Goal: Information Seeking & Learning: Learn about a topic

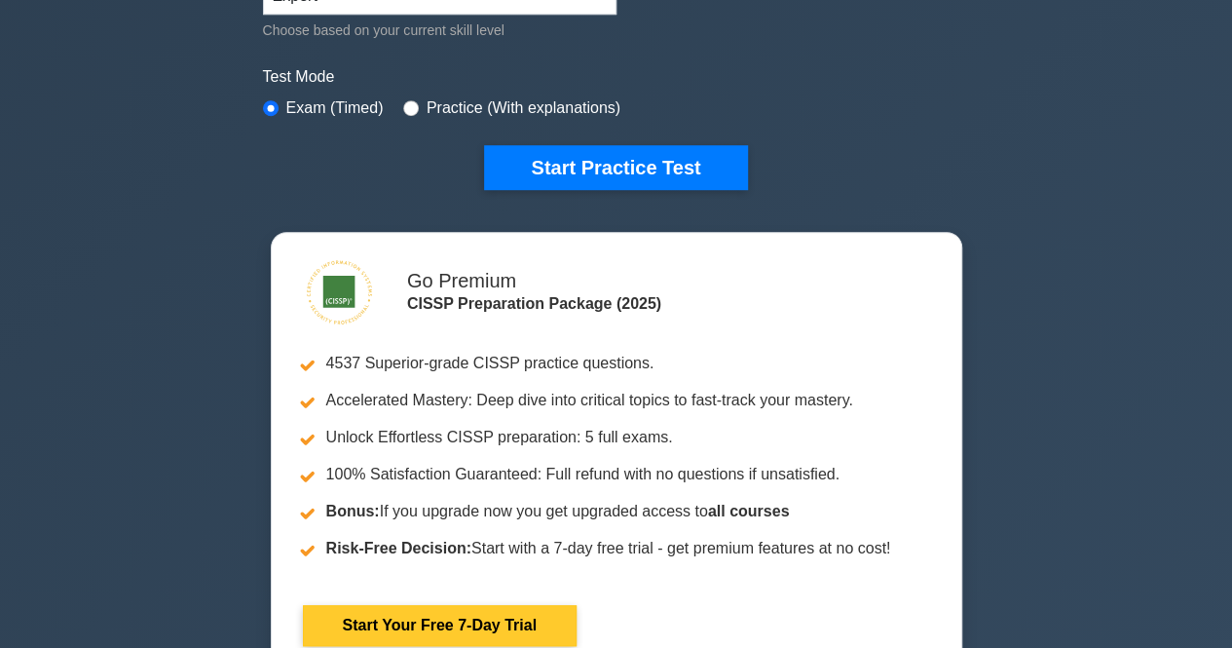
scroll to position [584, 0]
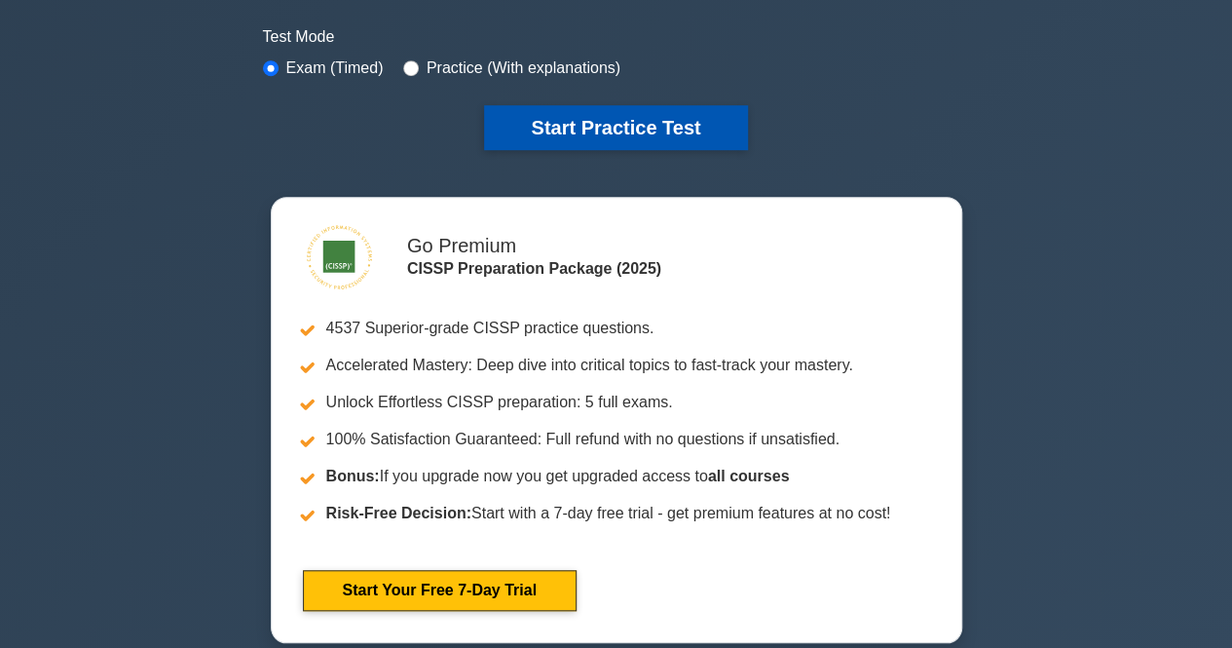
click at [684, 105] on button "Start Practice Test" at bounding box center [615, 127] width 263 height 45
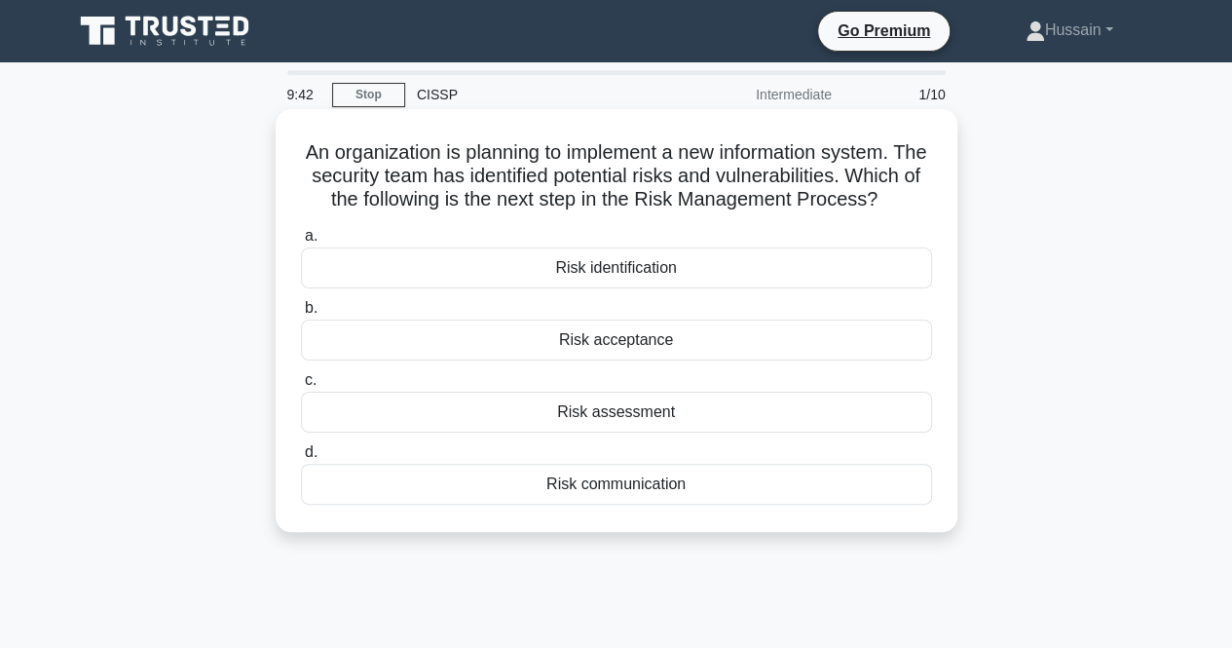
click at [765, 432] on div "Risk assessment" at bounding box center [616, 412] width 631 height 41
click at [301, 387] on input "c. Risk assessment" at bounding box center [301, 380] width 0 height 13
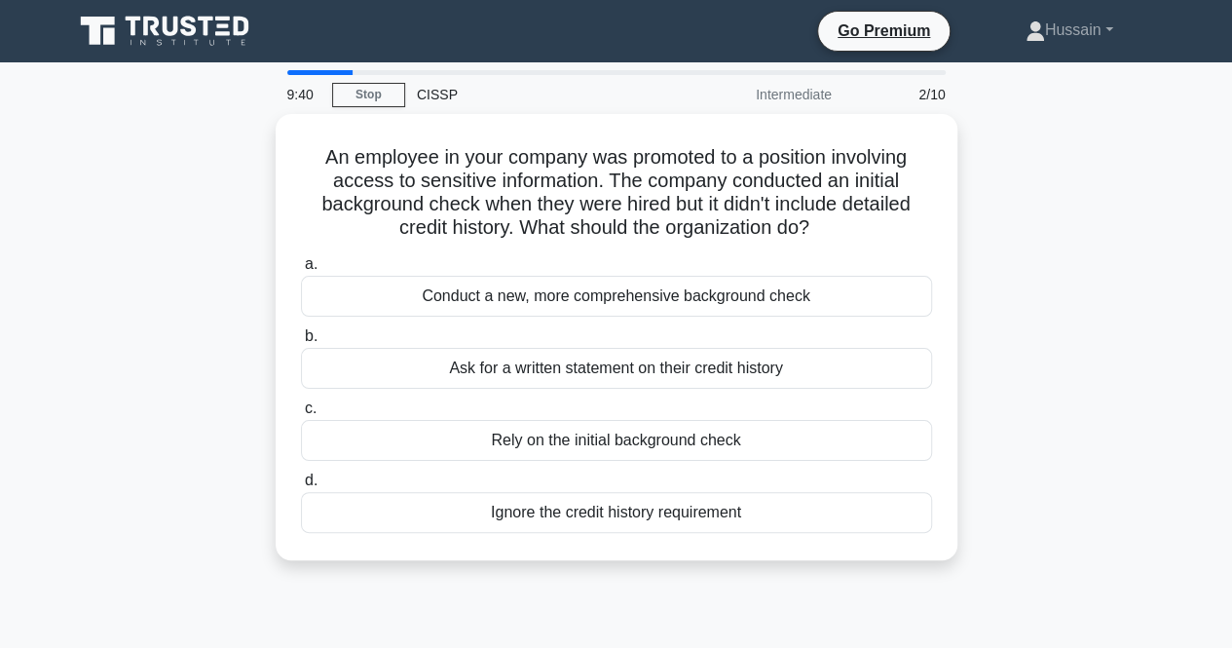
click at [1108, 358] on div "An employee in your company was promoted to a position involving access to sens…" at bounding box center [616, 348] width 1110 height 469
click at [1046, 291] on div "An employee in your company was promoted to a position involving access to sens…" at bounding box center [616, 348] width 1110 height 469
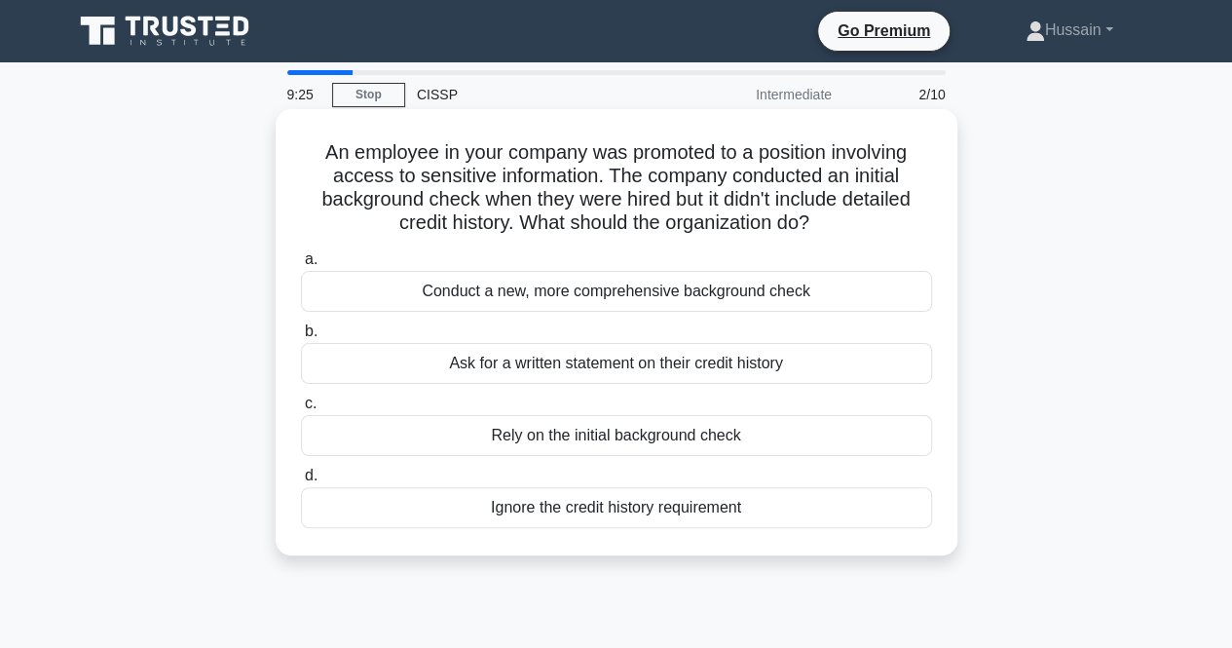
click at [795, 285] on div "Conduct a new, more comprehensive background check" at bounding box center [616, 291] width 631 height 41
click at [301, 266] on input "a. Conduct a new, more comprehensive background check" at bounding box center [301, 259] width 0 height 13
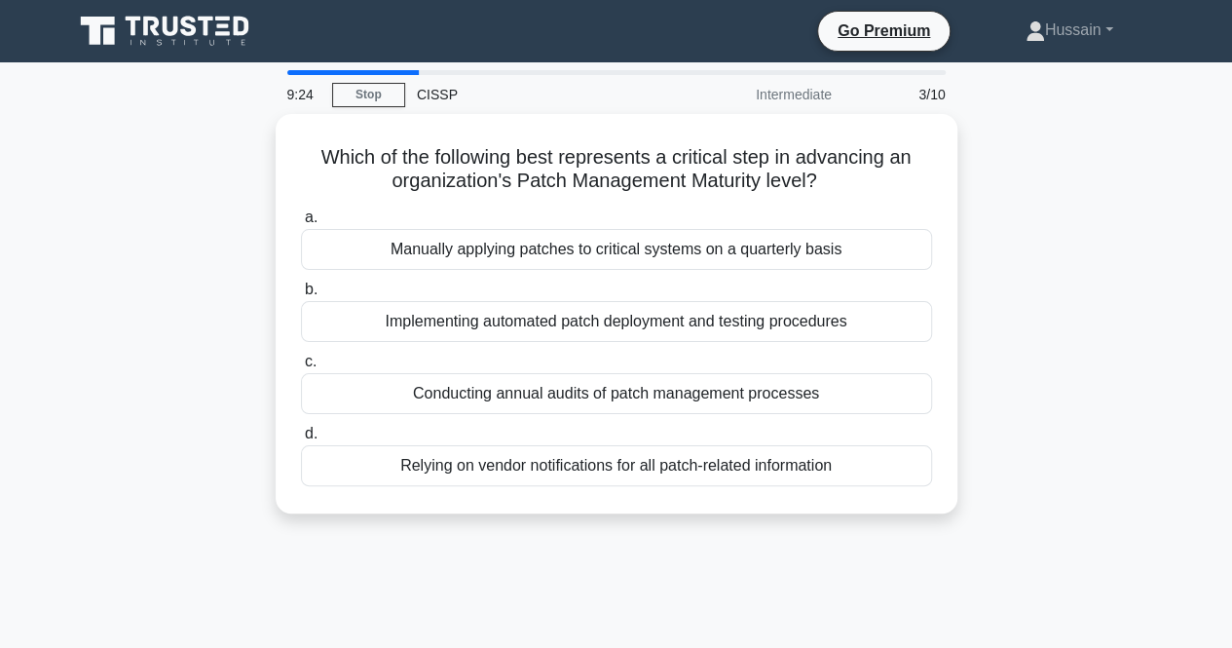
click at [1047, 276] on div "Which of the following best represents a critical step in advancing an organiza…" at bounding box center [616, 325] width 1110 height 423
click at [1034, 304] on div "Which of the following best represents a critical step in advancing an organiza…" at bounding box center [616, 325] width 1110 height 423
click at [1036, 327] on div "Which of the following best represents a critical step in advancing an organiza…" at bounding box center [616, 325] width 1110 height 423
click at [1063, 384] on div "Which of the following best represents a critical step in advancing an organiza…" at bounding box center [616, 325] width 1110 height 423
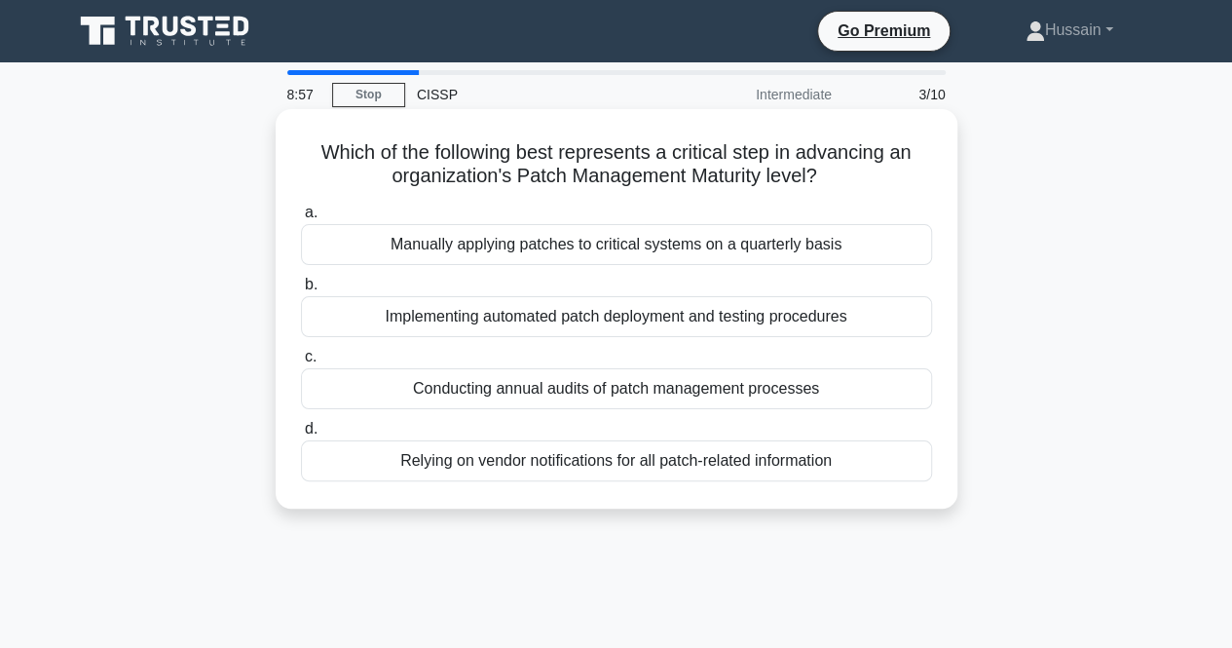
click at [832, 330] on div "Implementing automated patch deployment and testing procedures" at bounding box center [616, 316] width 631 height 41
click at [301, 291] on input "b. Implementing automated patch deployment and testing procedures" at bounding box center [301, 285] width 0 height 13
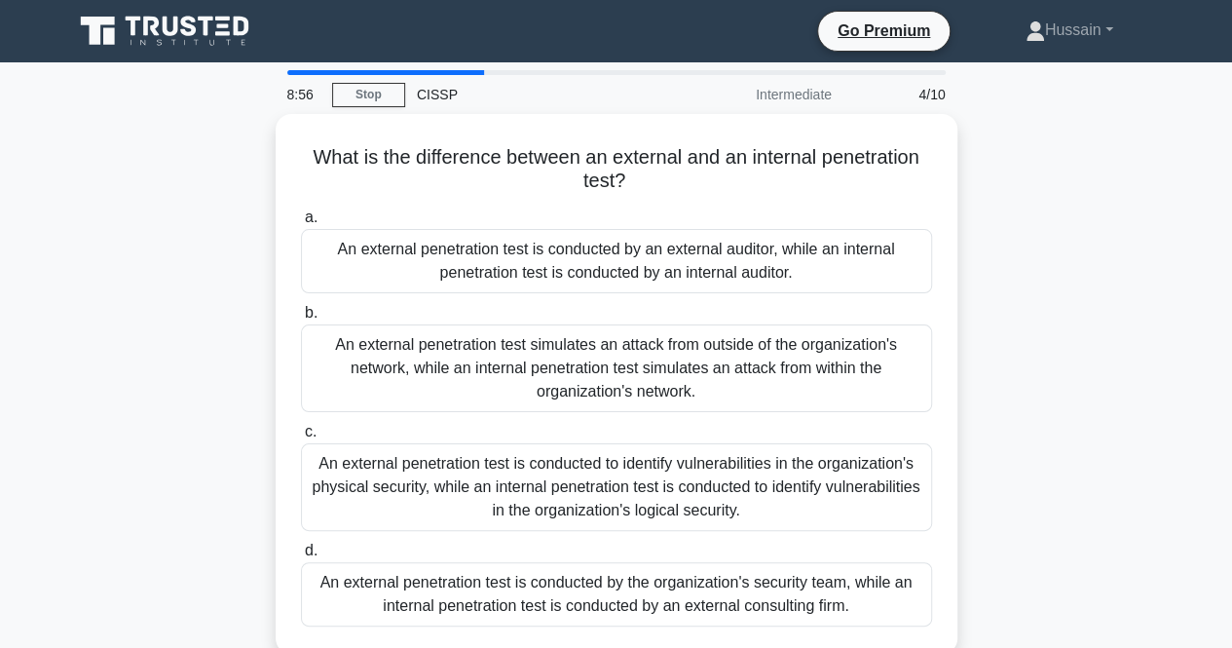
click at [1087, 318] on div "What is the difference between an external and an internal penetration test? .s…" at bounding box center [616, 395] width 1110 height 563
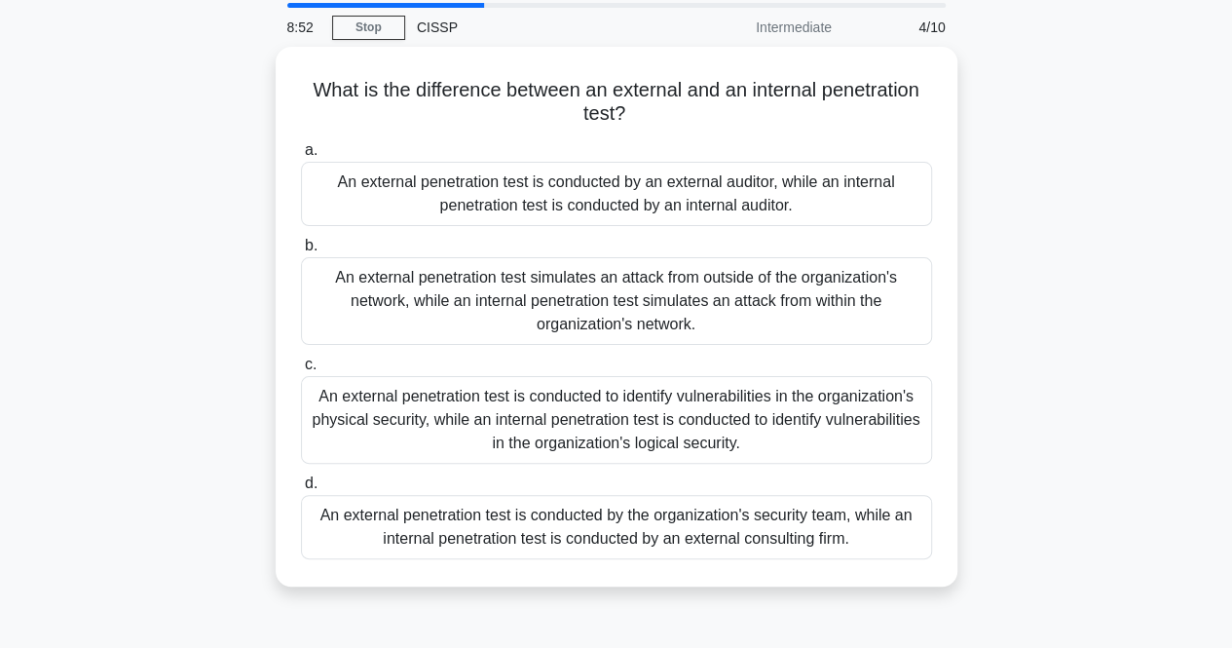
scroll to position [97, 0]
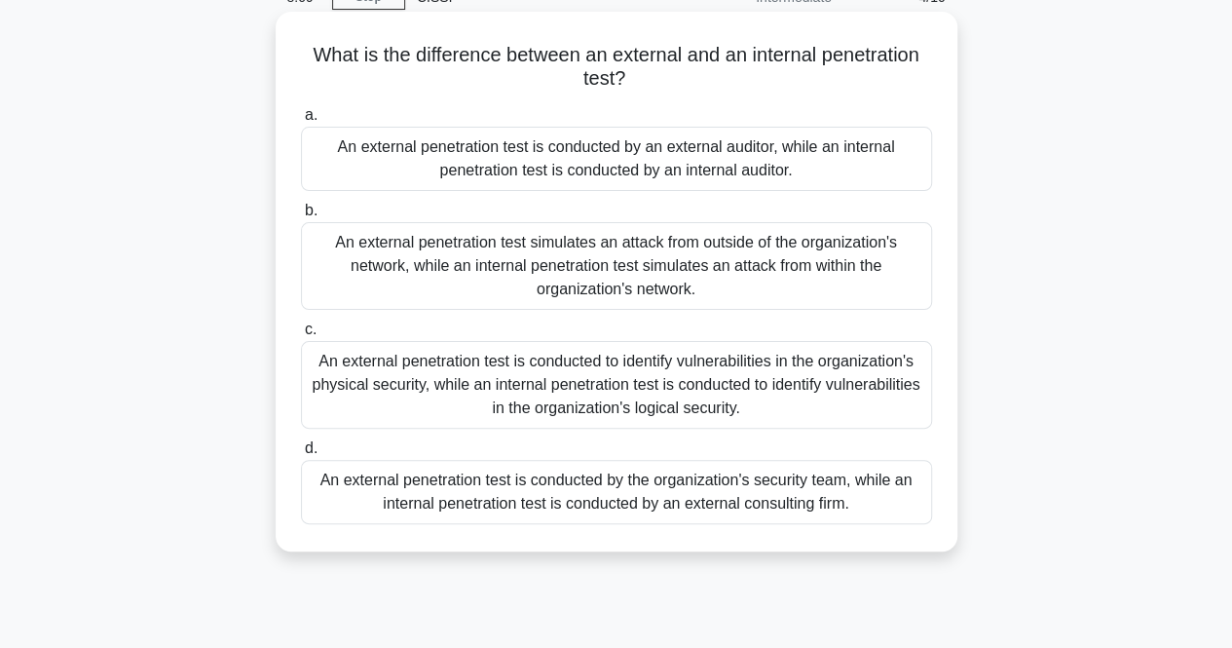
click at [805, 262] on div "An external penetration test simulates an attack from outside of the organizati…" at bounding box center [616, 266] width 631 height 88
click at [301, 217] on input "b. An external penetration test simulates an attack from outside of the organiz…" at bounding box center [301, 211] width 0 height 13
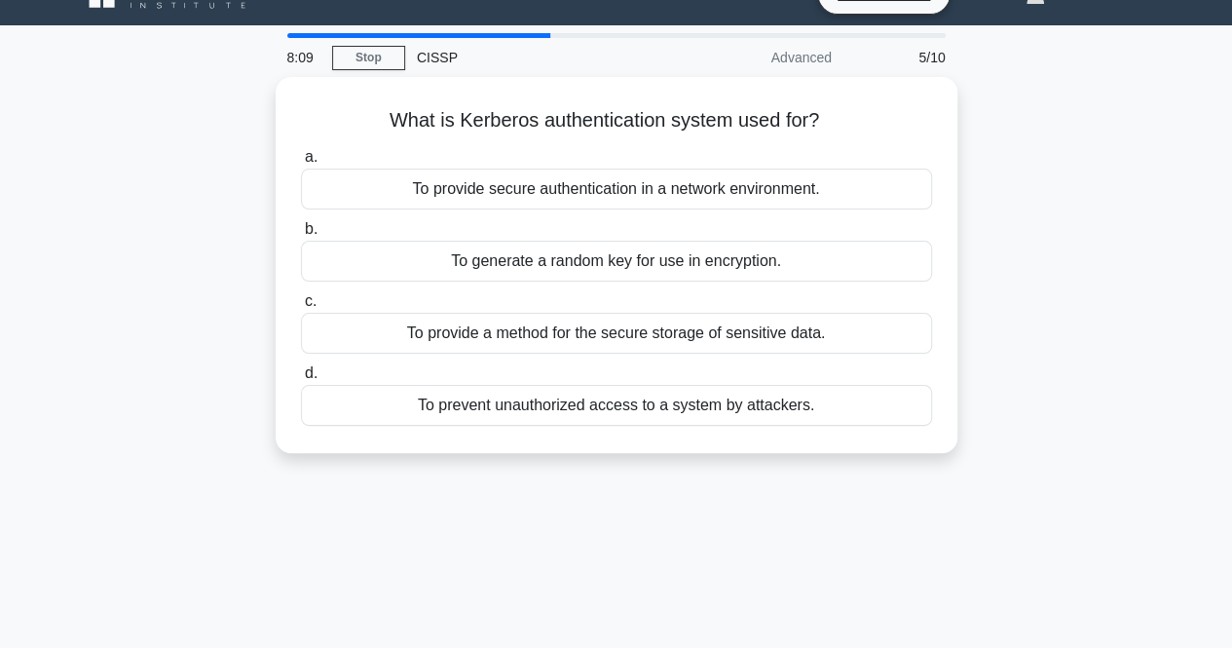
scroll to position [0, 0]
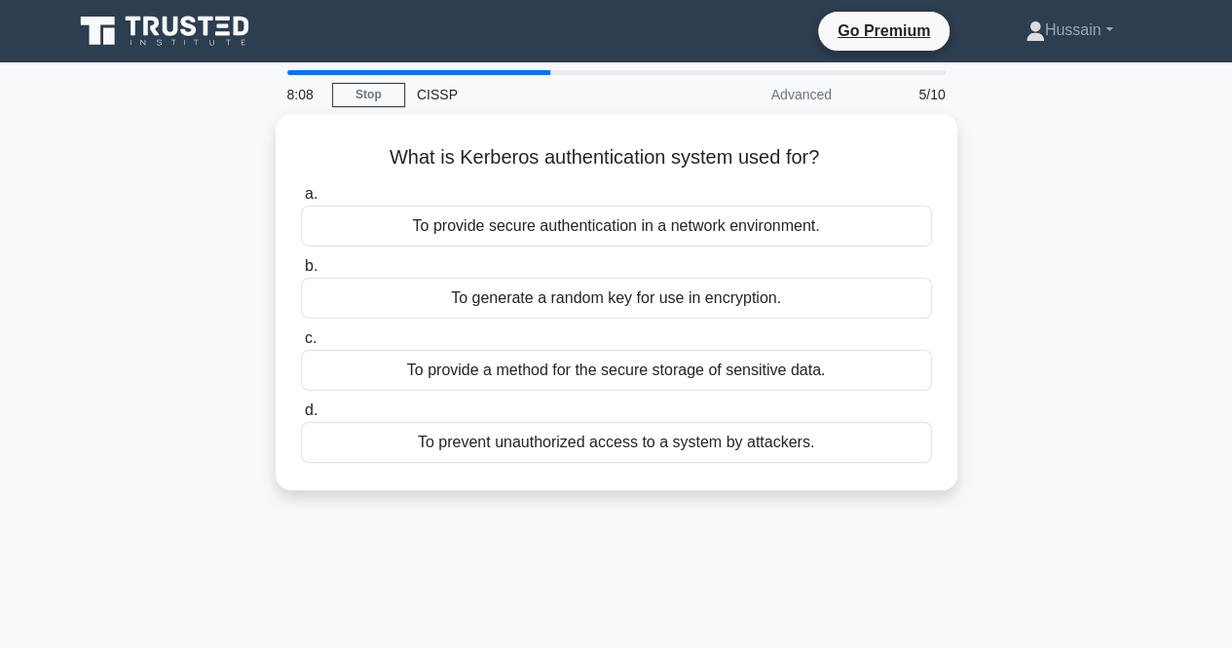
click at [1106, 325] on div "What is Kerberos authentication system used for? .spinner_0XTQ{transform-origin…" at bounding box center [616, 313] width 1110 height 399
click at [1106, 324] on div "What is Kerberos authentication system used for? .spinner_0XTQ{transform-origin…" at bounding box center [616, 313] width 1110 height 399
click at [1105, 324] on div "What is Kerberos authentication system used for? .spinner_0XTQ{transform-origin…" at bounding box center [616, 313] width 1110 height 399
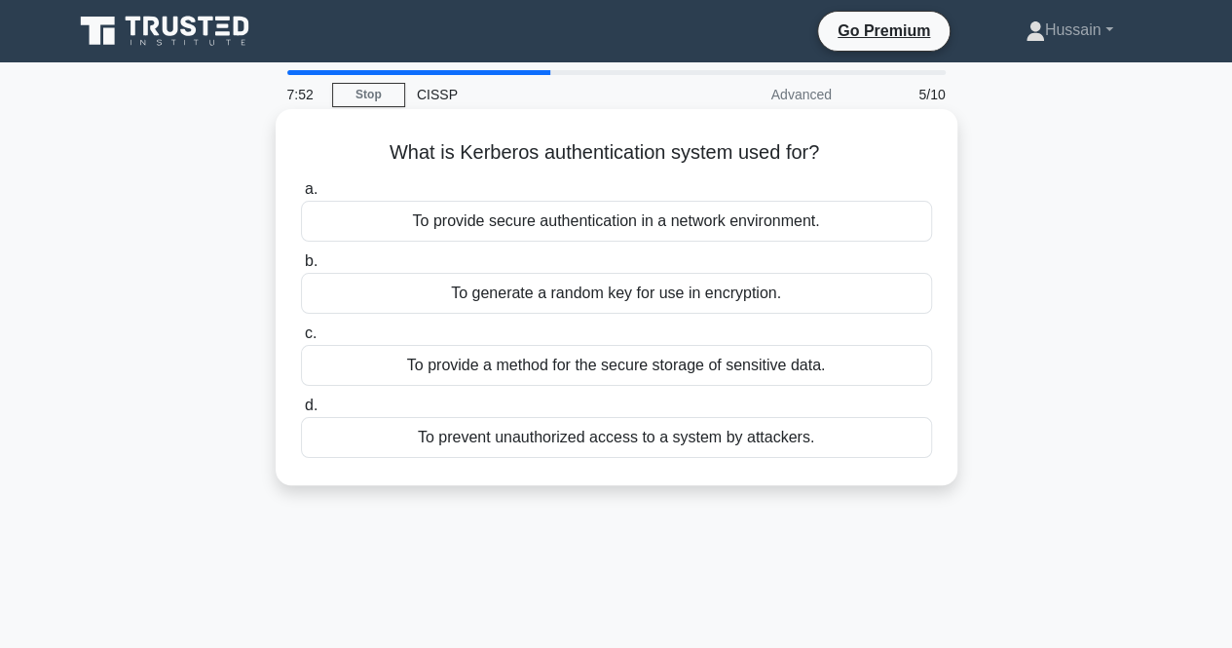
click at [779, 225] on div "To provide secure authentication in a network environment." at bounding box center [616, 221] width 631 height 41
click at [301, 196] on input "a. To provide secure authentication in a network environment." at bounding box center [301, 189] width 0 height 13
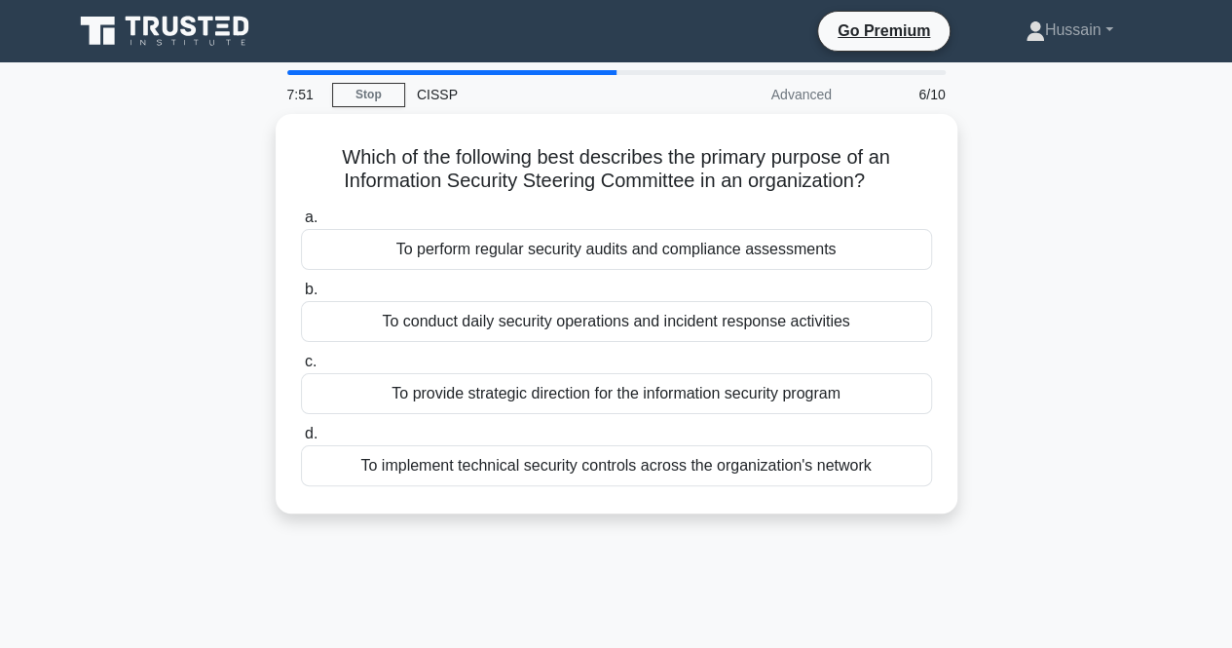
click at [1028, 299] on div "Which of the following best describes the primary purpose of an Information Sec…" at bounding box center [616, 325] width 1110 height 423
click at [1032, 363] on div "Which of the following best describes the primary purpose of an Information Sec…" at bounding box center [616, 325] width 1110 height 423
click at [1227, 344] on main "7:28 Stop CISSP Advanced 6/10 Which of the following best describes the primary…" at bounding box center [616, 556] width 1232 height 989
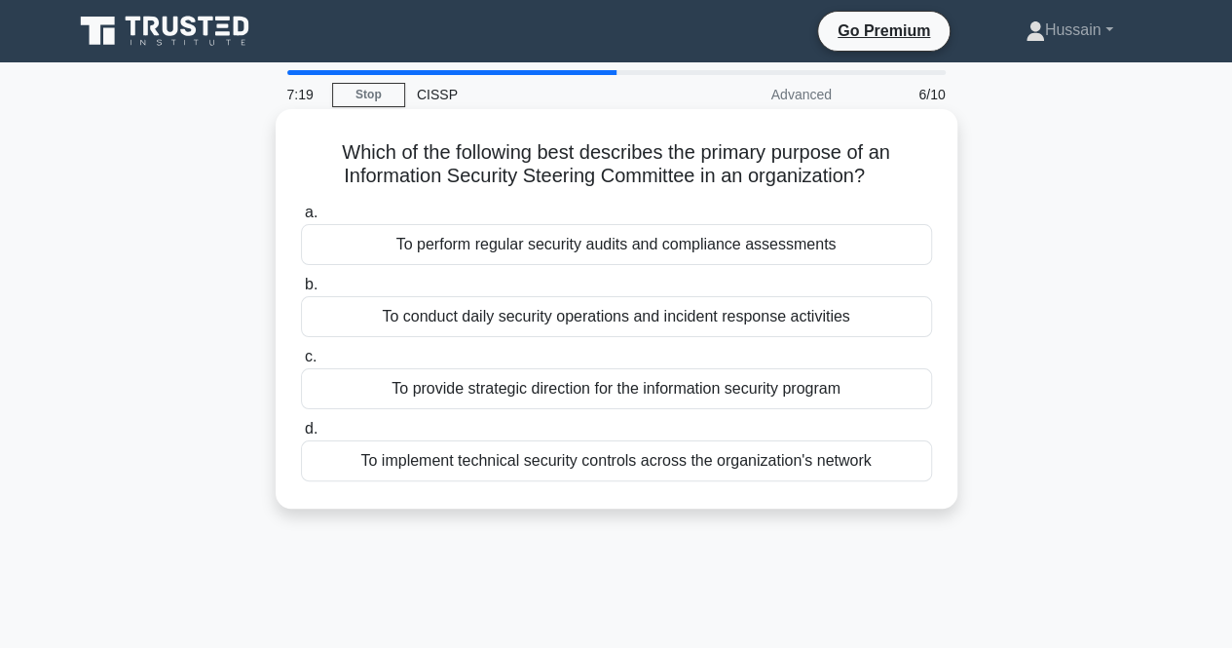
click at [792, 253] on div "To perform regular security audits and compliance assessments" at bounding box center [616, 244] width 631 height 41
click at [301, 219] on input "a. To perform regular security audits and compliance assessments" at bounding box center [301, 212] width 0 height 13
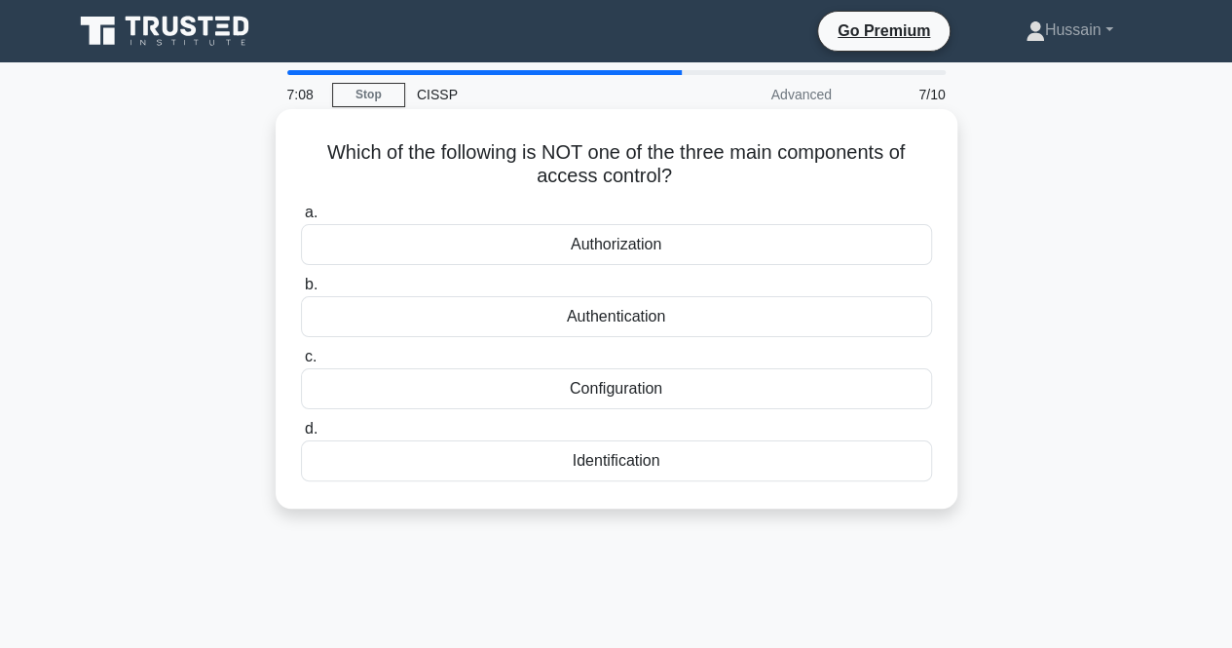
click at [812, 384] on div "Configuration" at bounding box center [616, 388] width 631 height 41
click at [301, 363] on input "c. Configuration" at bounding box center [301, 357] width 0 height 13
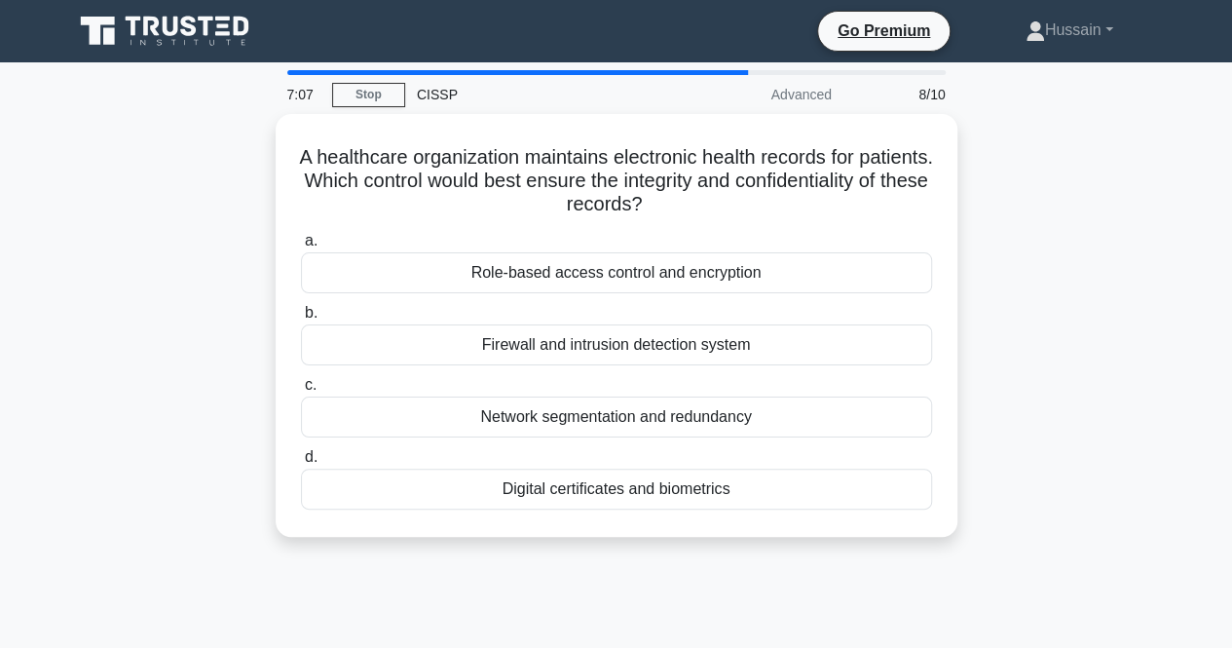
click at [1099, 313] on div "A healthcare organization maintains electronic health records for patients. Whi…" at bounding box center [616, 337] width 1110 height 446
click at [1025, 375] on div "A healthcare organization maintains electronic health records for patients. Whi…" at bounding box center [616, 337] width 1110 height 446
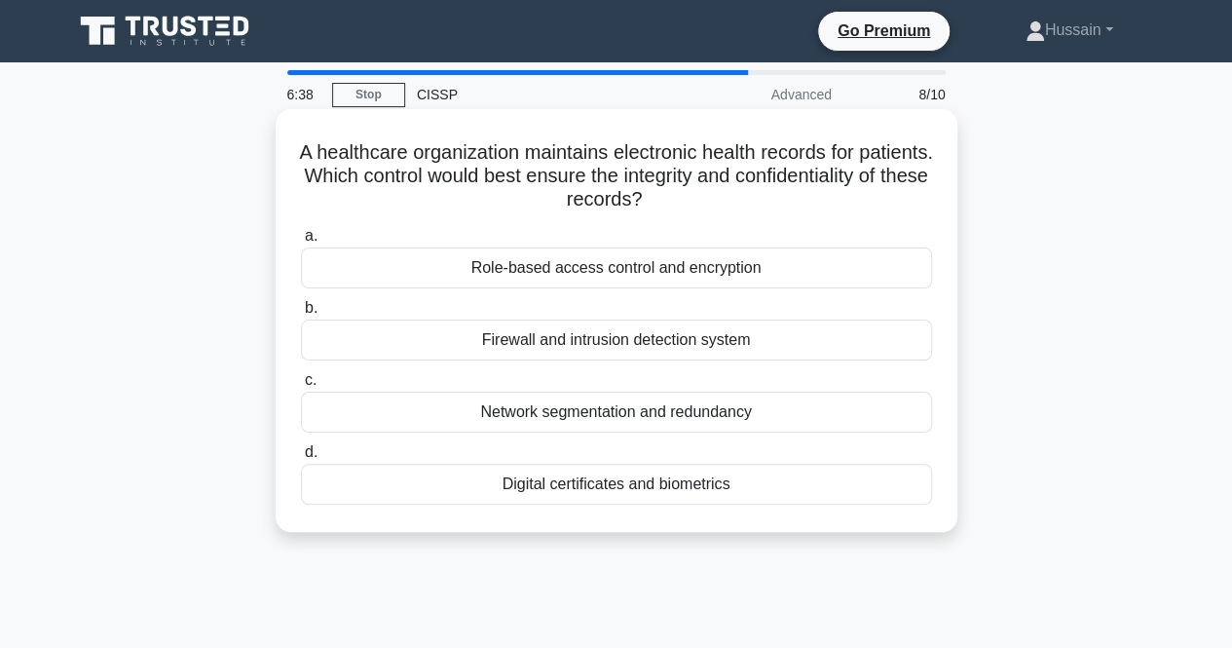
click at [889, 265] on div "Role-based access control and encryption" at bounding box center [616, 267] width 631 height 41
click at [301, 243] on input "a. Role-based access control and encryption" at bounding box center [301, 236] width 0 height 13
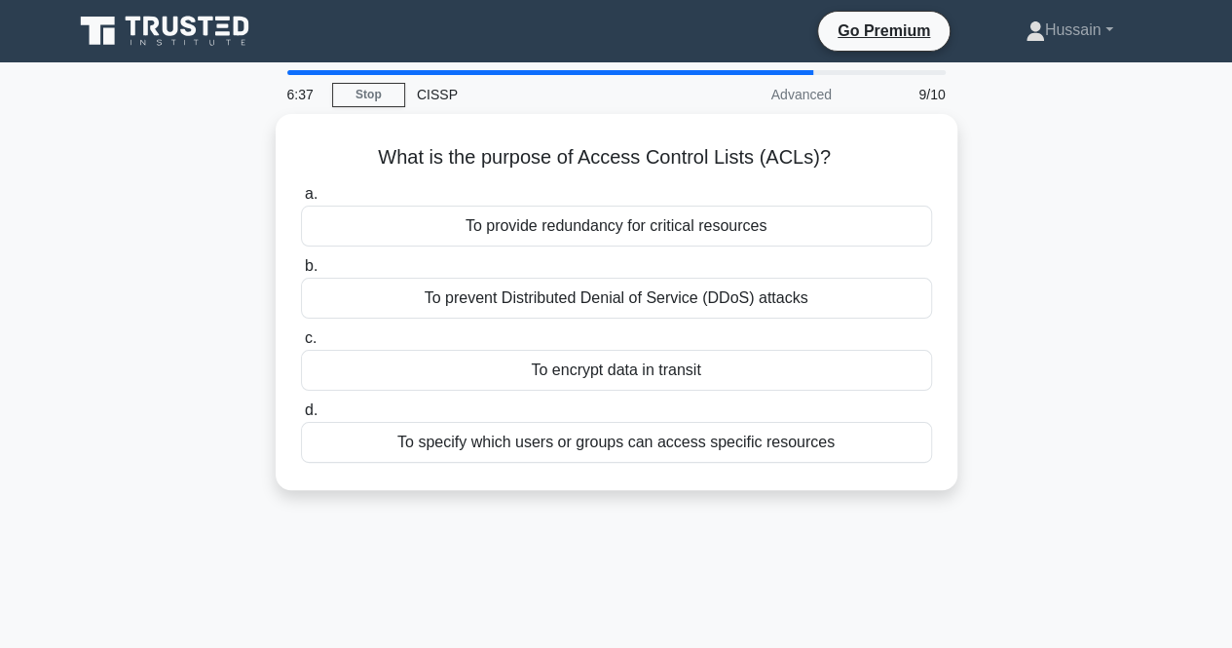
click at [1079, 371] on div "What is the purpose of Access Control Lists (ACLs)? .spinner_0XTQ{transform-ori…" at bounding box center [616, 313] width 1110 height 399
click at [1082, 370] on div "What is the purpose of Access Control Lists (ACLs)? .spinner_0XTQ{transform-ori…" at bounding box center [616, 313] width 1110 height 399
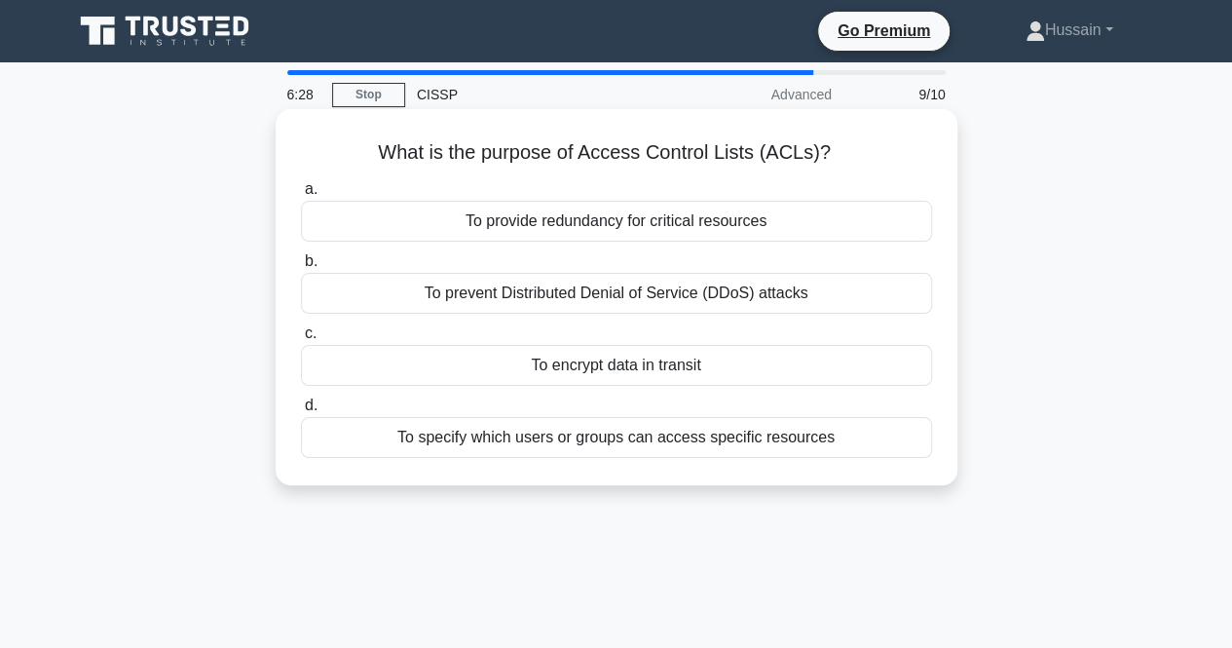
click at [514, 433] on div "To specify which users or groups can access specific resources" at bounding box center [616, 437] width 631 height 41
click at [301, 412] on input "d. To specify which users or groups can access specific resources" at bounding box center [301, 405] width 0 height 13
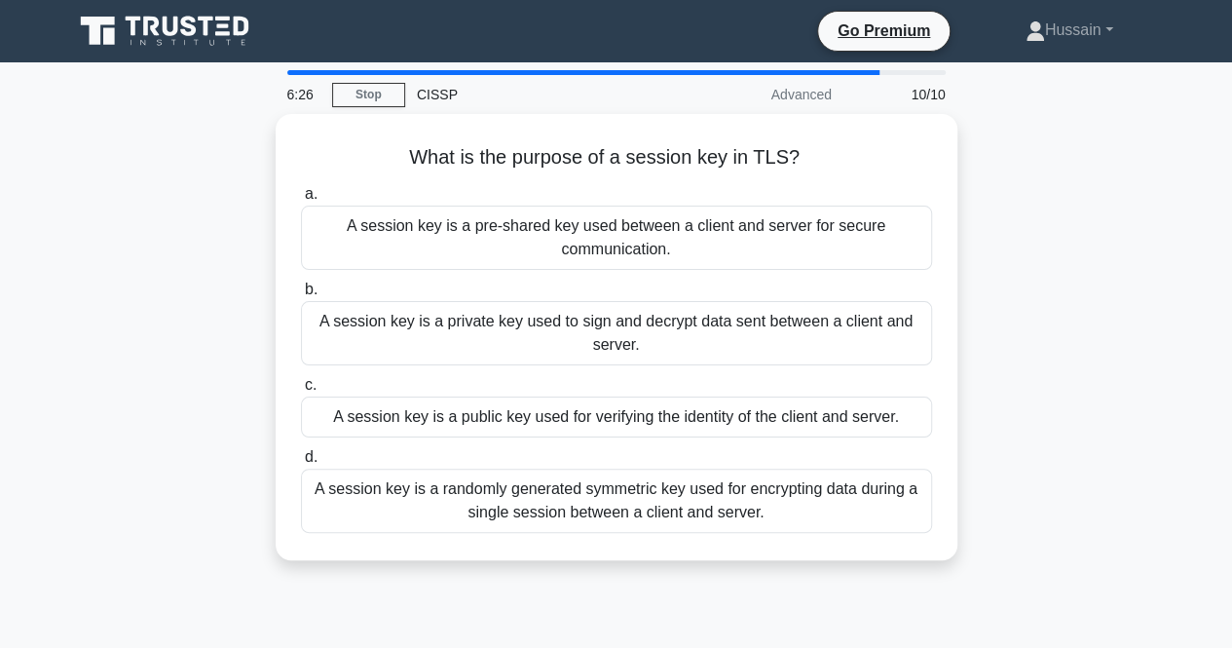
click at [1104, 246] on div "What is the purpose of a session key in TLS? .spinner_0XTQ{transform-origin:cen…" at bounding box center [616, 348] width 1110 height 469
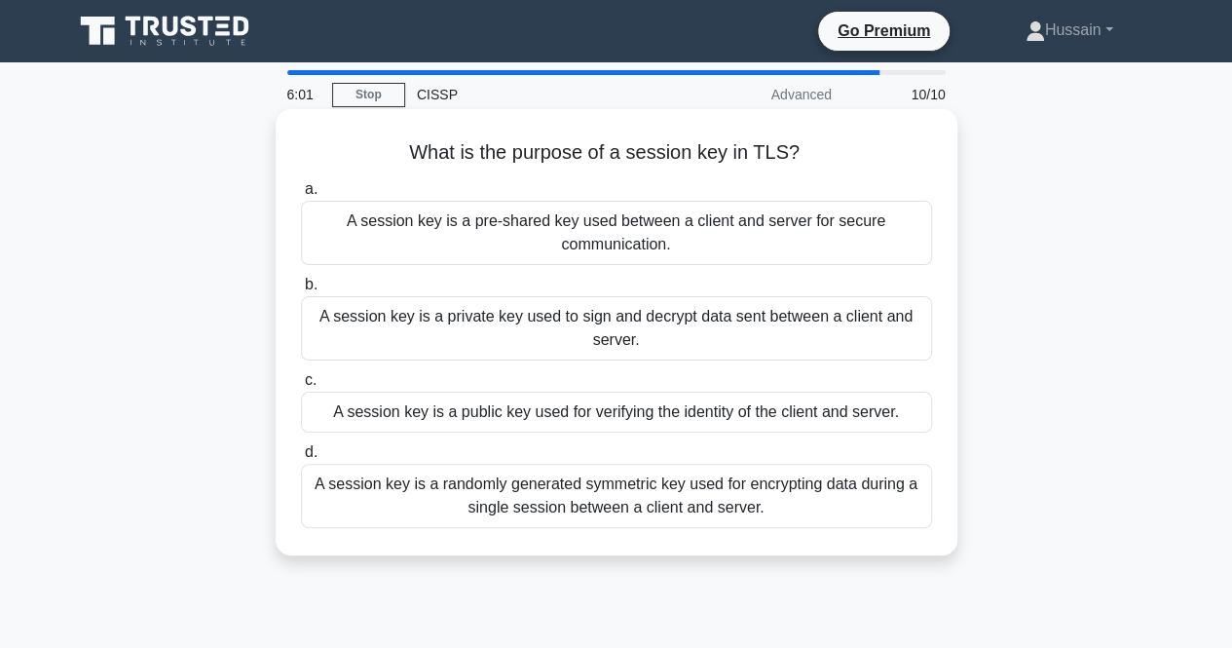
click at [799, 505] on div "A session key is a randomly generated symmetric key used for encrypting data du…" at bounding box center [616, 496] width 631 height 64
click at [301, 459] on input "d. A session key is a randomly generated symmetric key used for encrypting data…" at bounding box center [301, 452] width 0 height 13
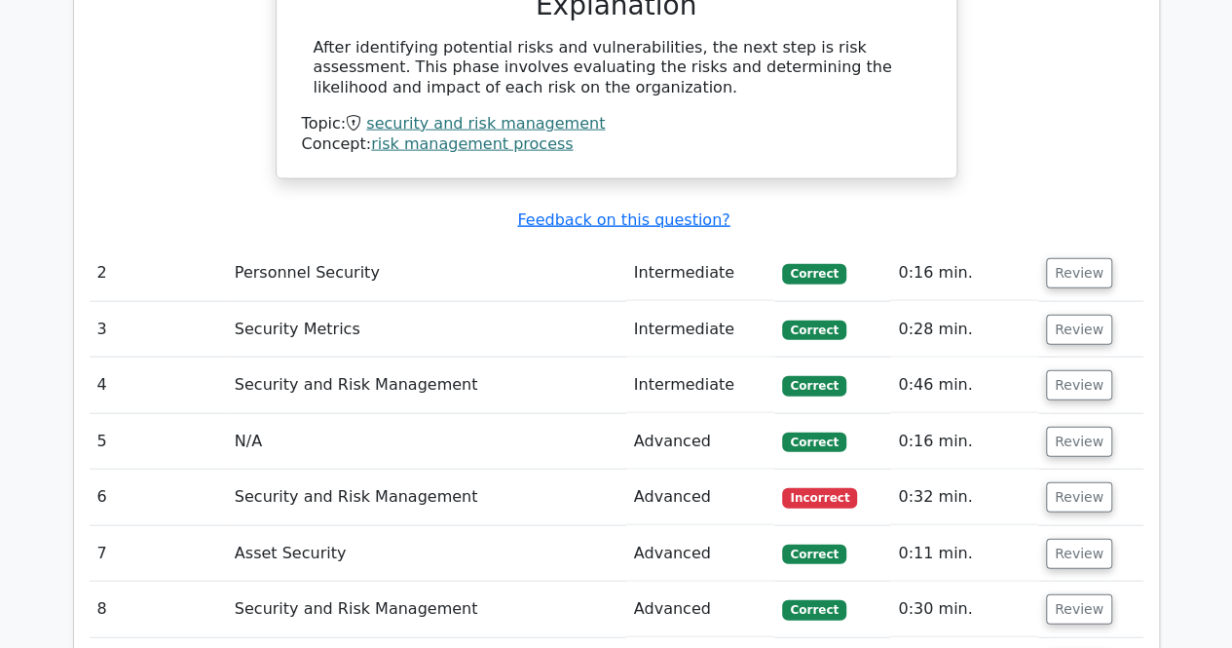
scroll to position [2143, 0]
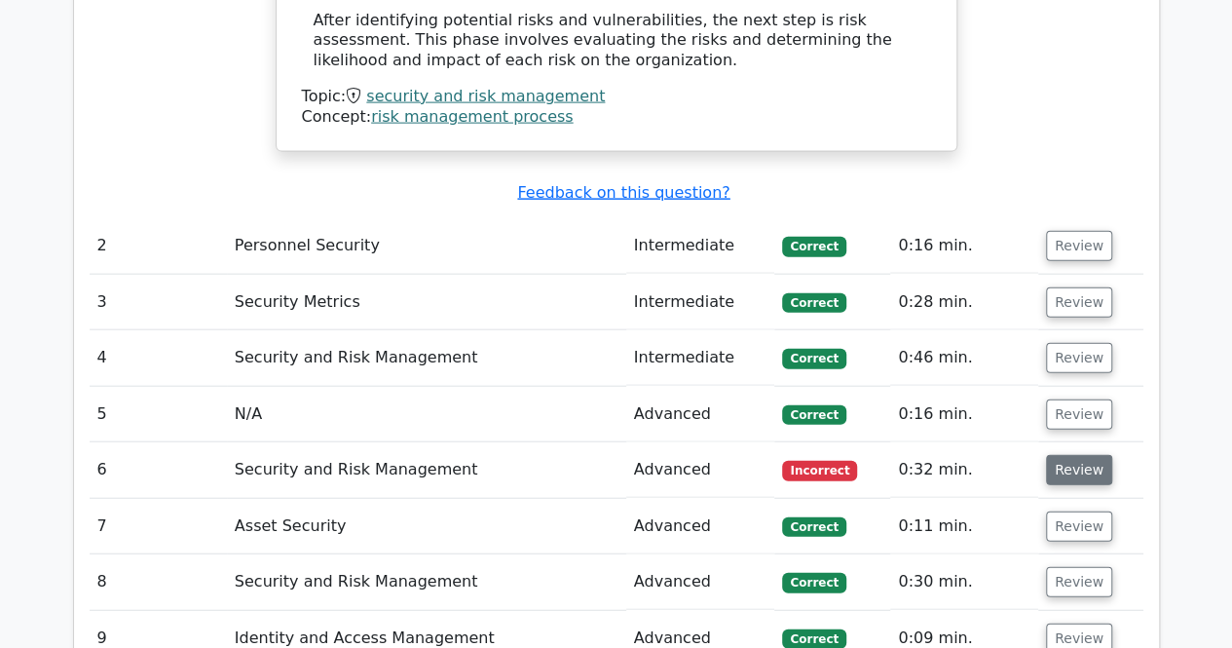
click at [1067, 455] on button "Review" at bounding box center [1079, 470] width 66 height 30
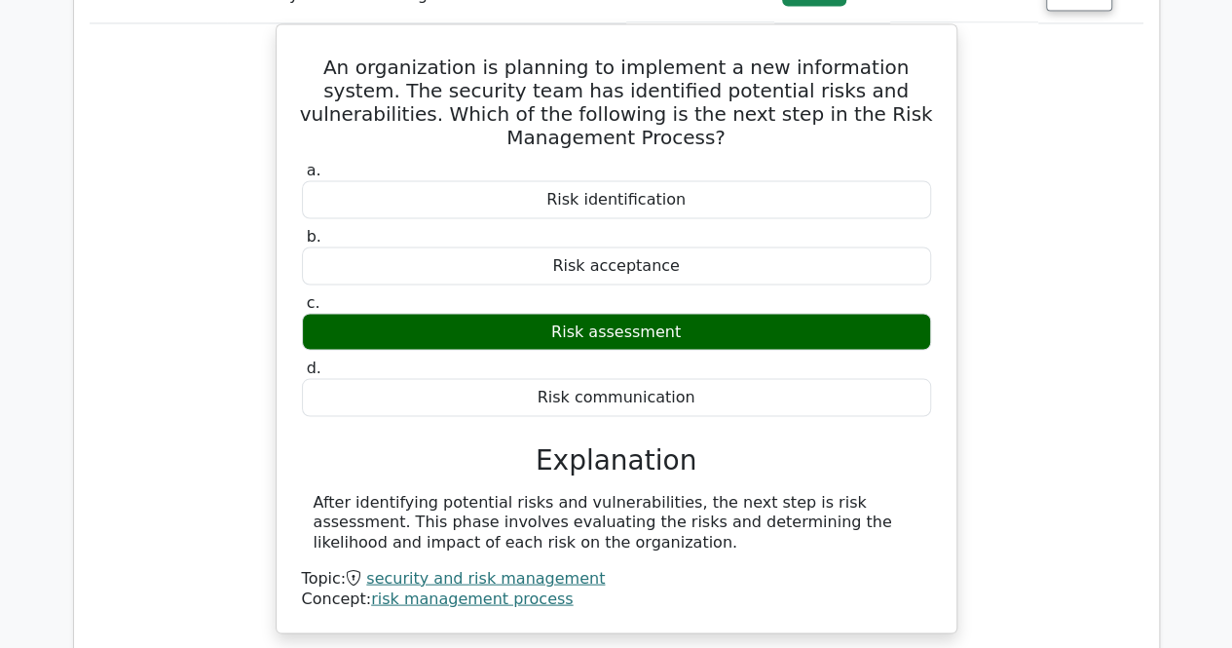
scroll to position [1656, 0]
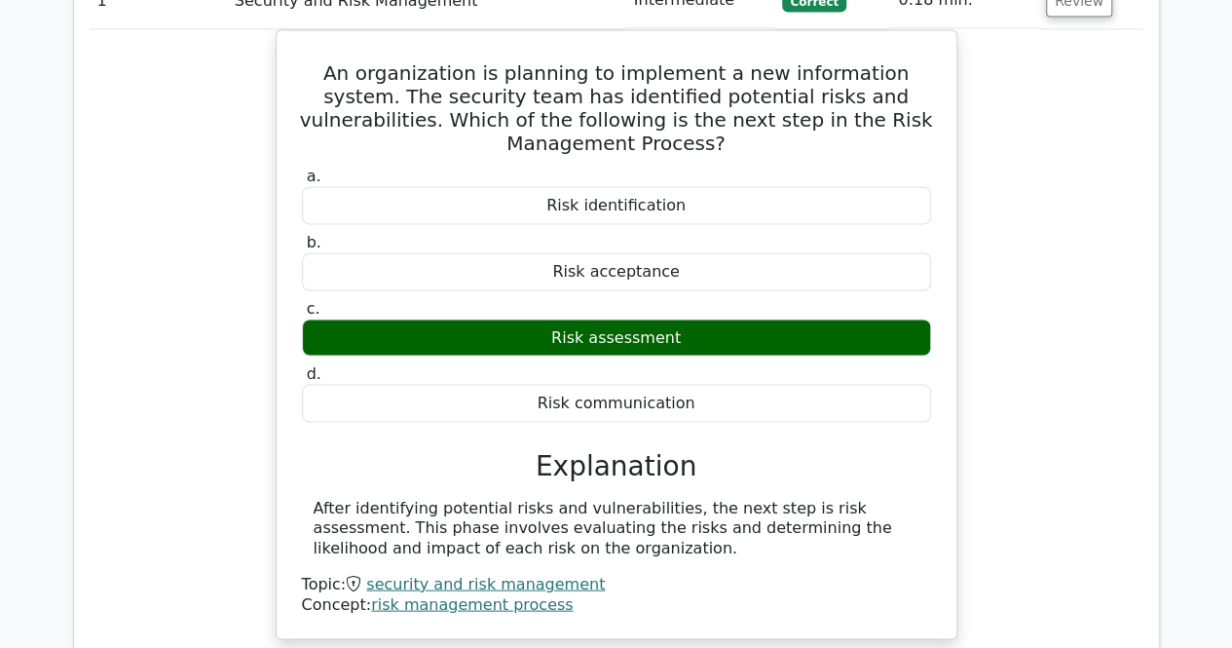
click at [1130, 305] on div "An organization is planning to implement a new information system. The security…" at bounding box center [617, 345] width 1054 height 633
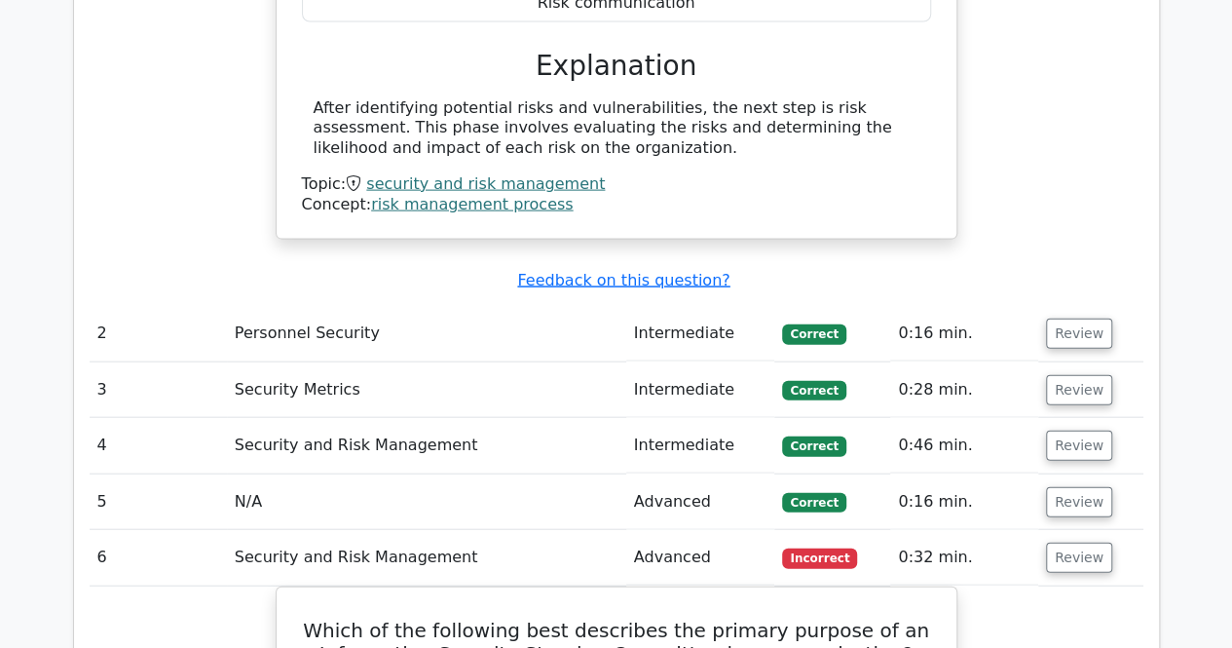
scroll to position [2045, 0]
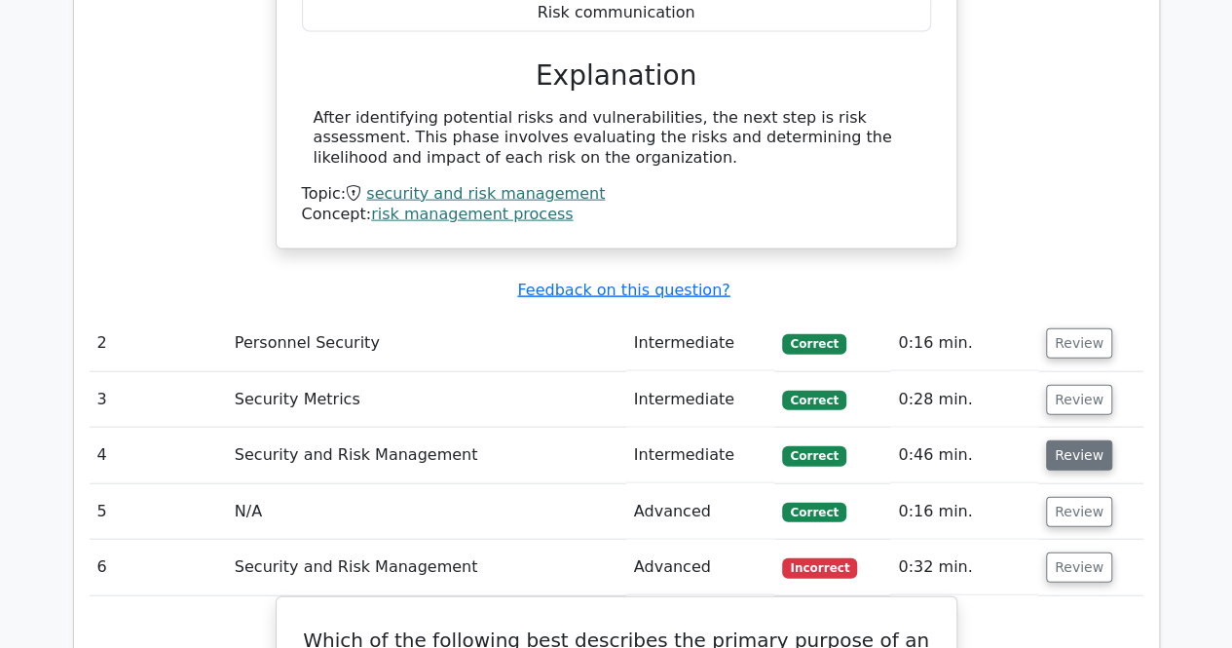
click at [1063, 440] on button "Review" at bounding box center [1079, 455] width 66 height 30
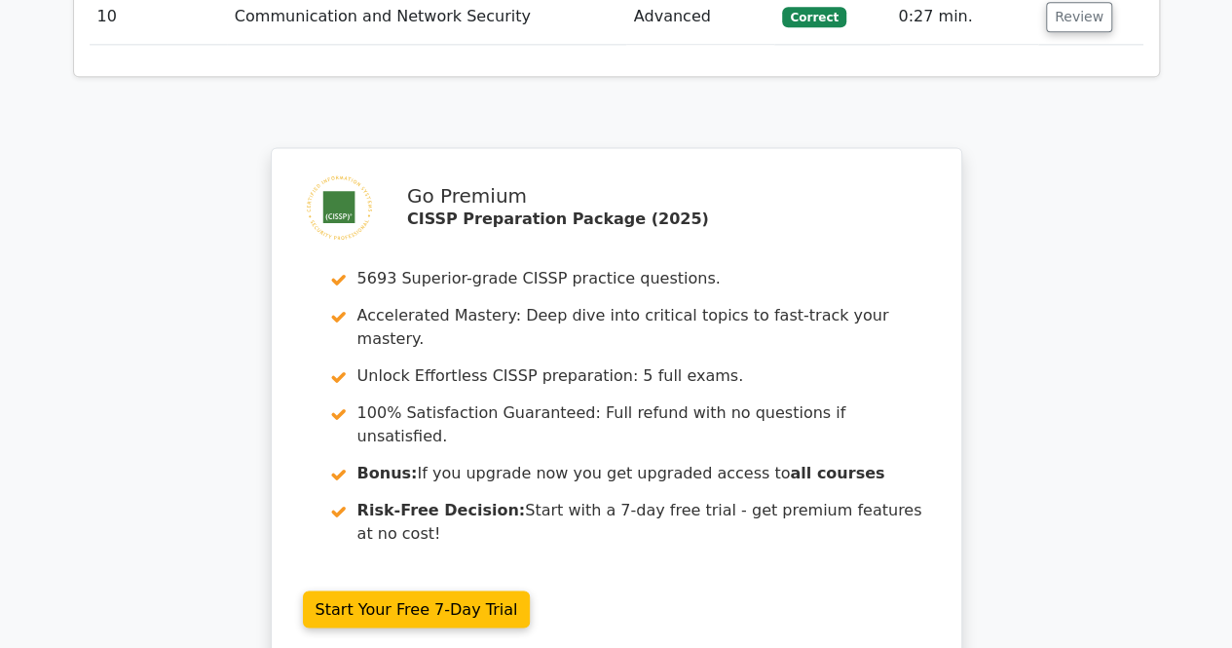
scroll to position [5179, 0]
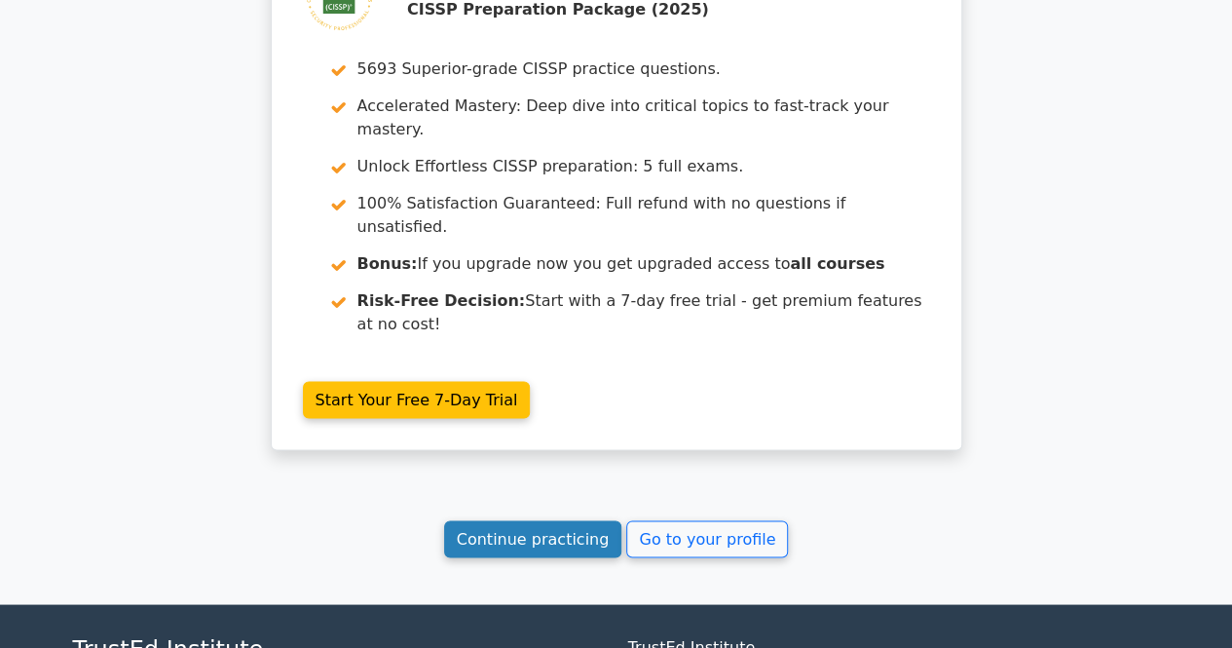
click at [565, 520] on link "Continue practicing" at bounding box center [533, 538] width 178 height 37
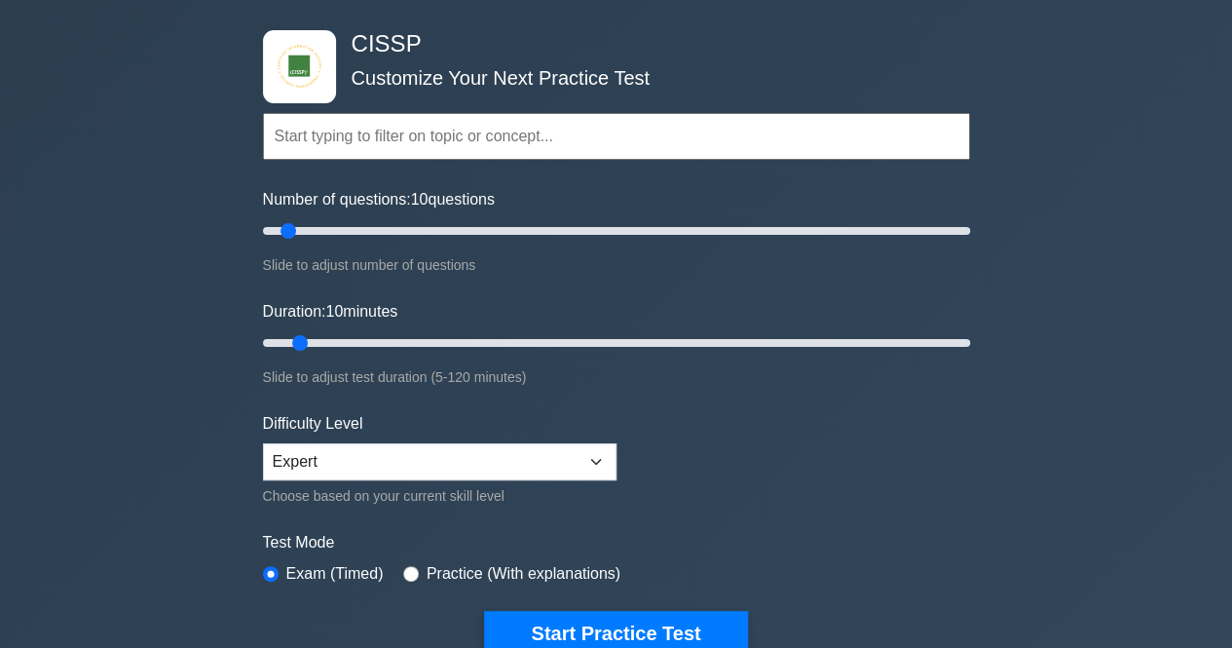
scroll to position [97, 0]
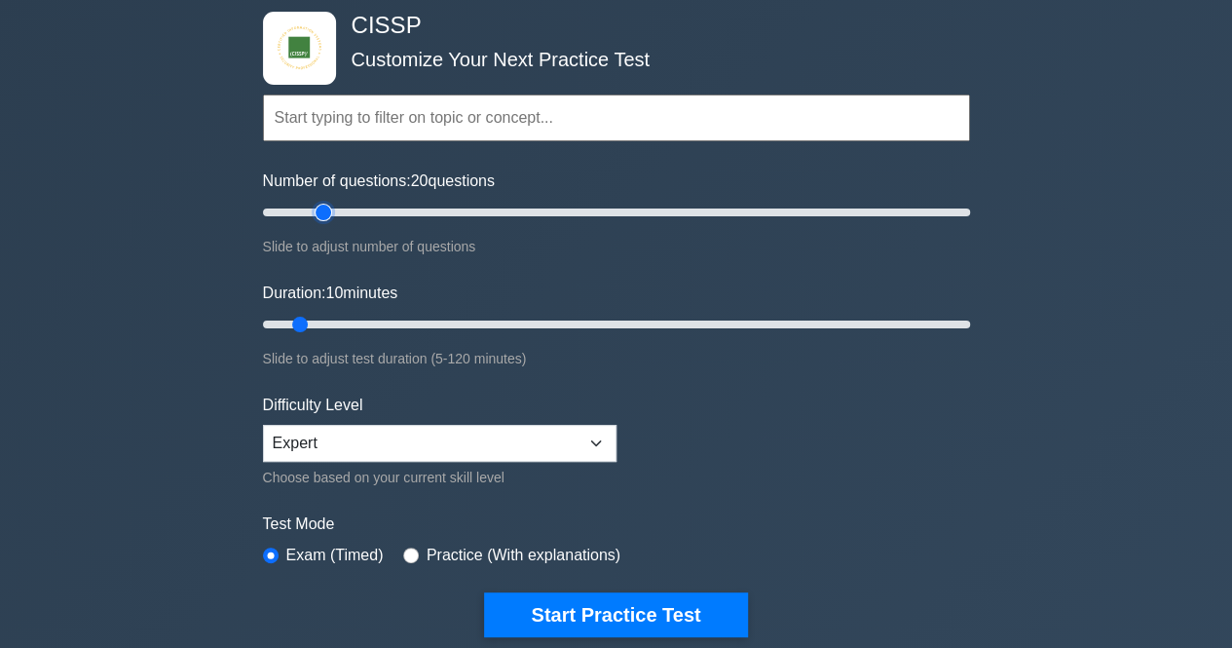
drag, startPoint x: 378, startPoint y: 206, endPoint x: 331, endPoint y: 234, distance: 54.1
click at [331, 224] on input "Number of questions: 20 questions" at bounding box center [616, 212] width 707 height 23
drag, startPoint x: 327, startPoint y: 217, endPoint x: 294, endPoint y: 222, distance: 33.5
click at [294, 222] on input "Number of questions: 10 questions" at bounding box center [616, 212] width 707 height 23
type input "5"
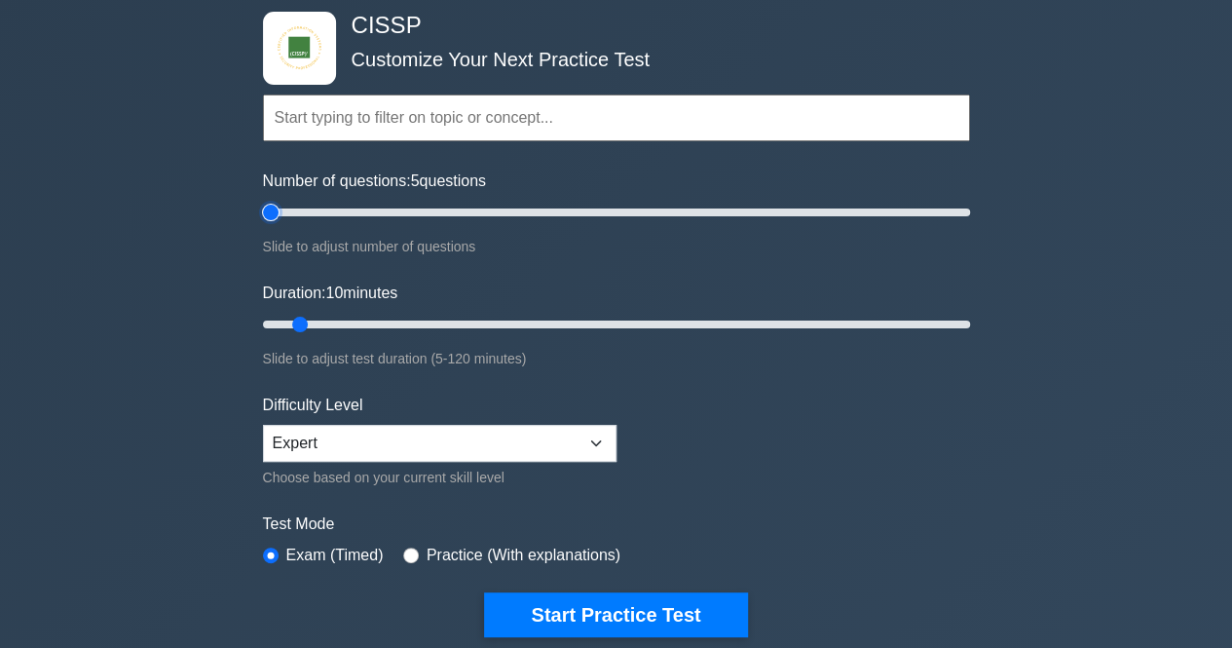
click at [274, 213] on input "Number of questions: 5 questions" at bounding box center [616, 212] width 707 height 23
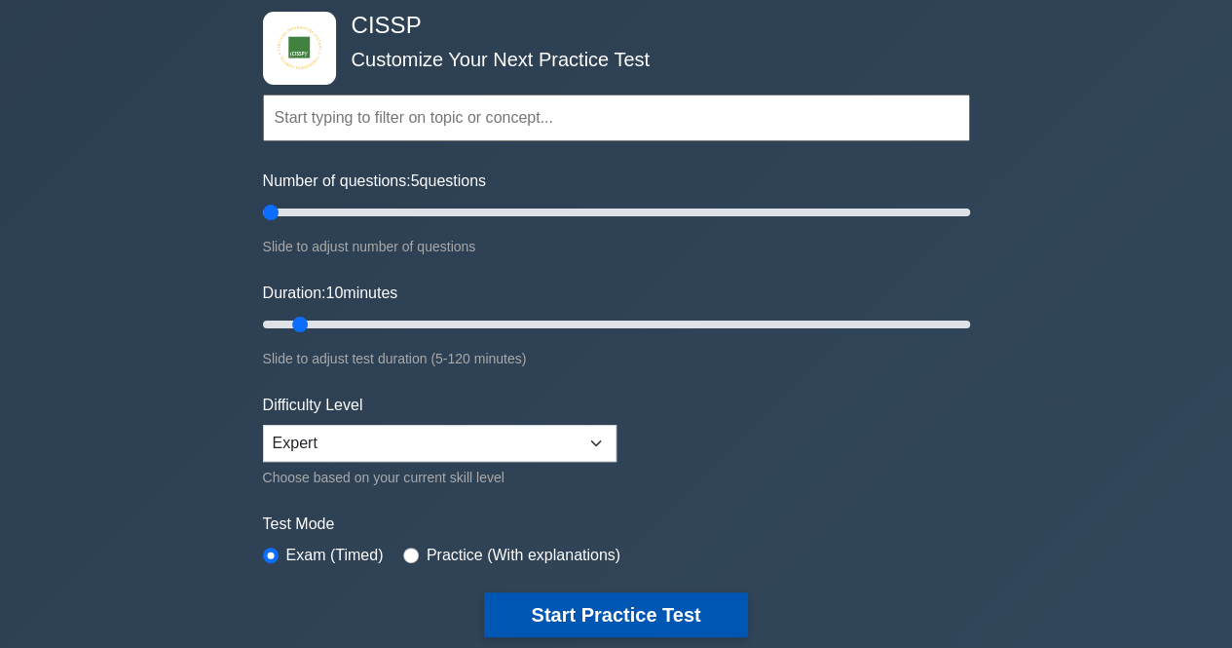
click at [594, 592] on button "Start Practice Test" at bounding box center [615, 614] width 263 height 45
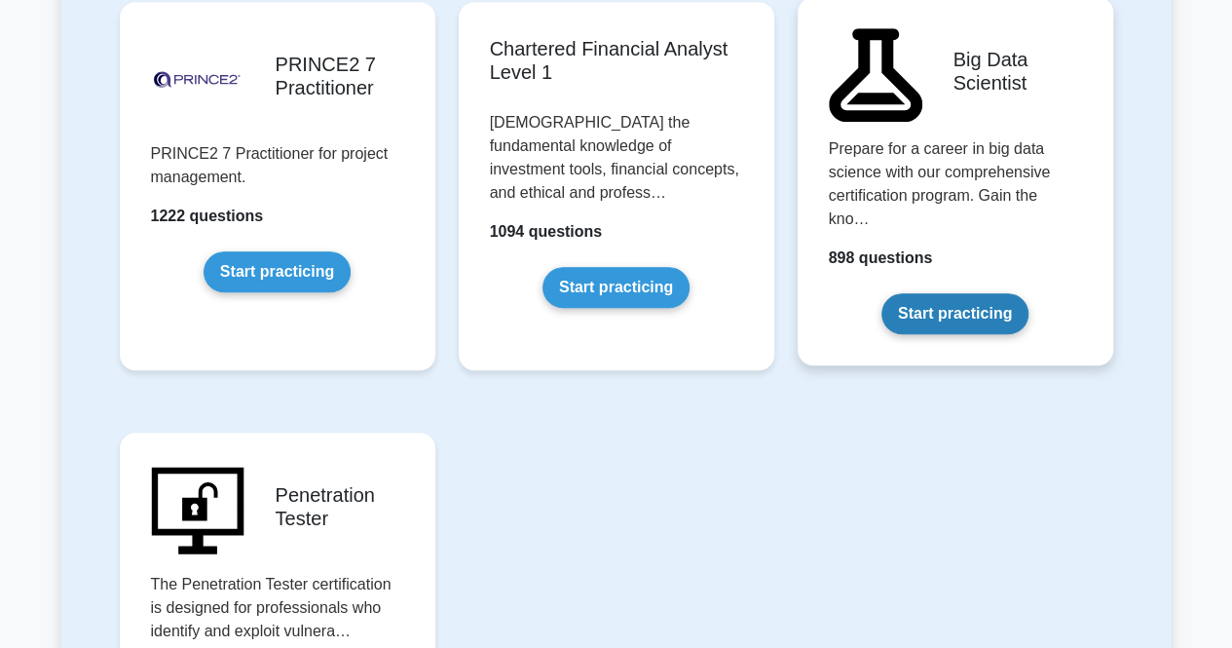
scroll to position [4285, 0]
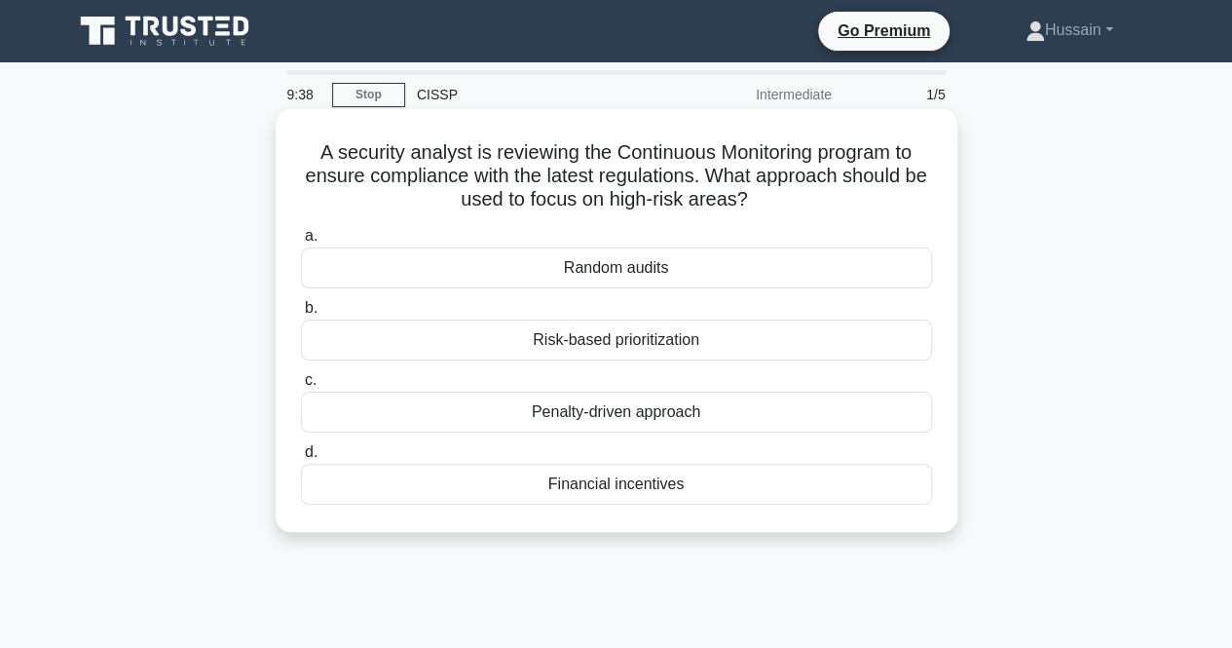
click at [490, 347] on div "Risk-based prioritization" at bounding box center [616, 339] width 631 height 41
click at [301, 315] on input "b. Risk-based prioritization" at bounding box center [301, 308] width 0 height 13
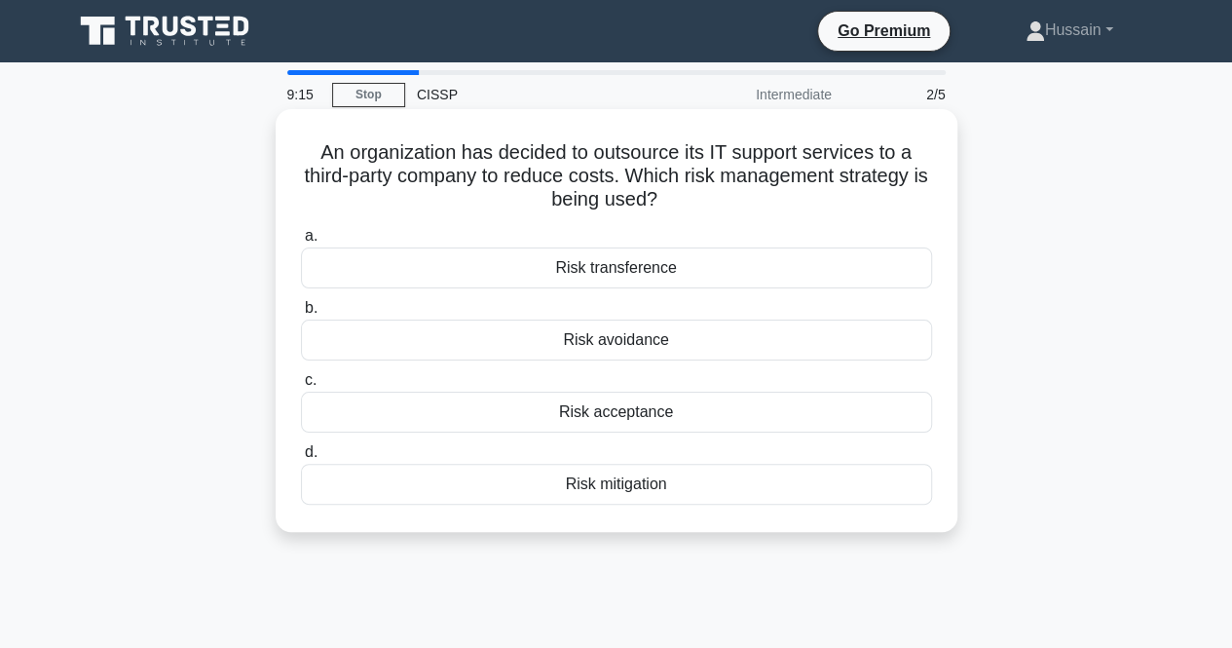
click at [519, 273] on div "Risk transference" at bounding box center [616, 267] width 631 height 41
click at [301, 243] on input "a. Risk transference" at bounding box center [301, 236] width 0 height 13
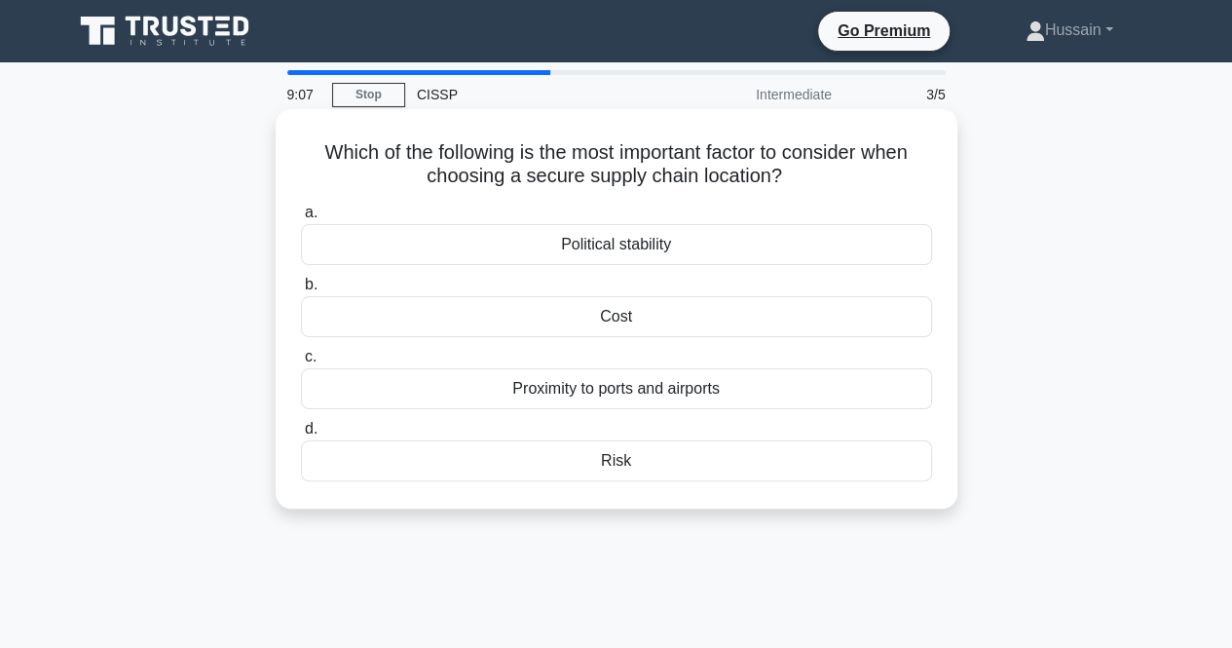
click at [506, 383] on div "Proximity to ports and airports" at bounding box center [616, 388] width 631 height 41
click at [301, 363] on input "c. Proximity to ports and airports" at bounding box center [301, 357] width 0 height 13
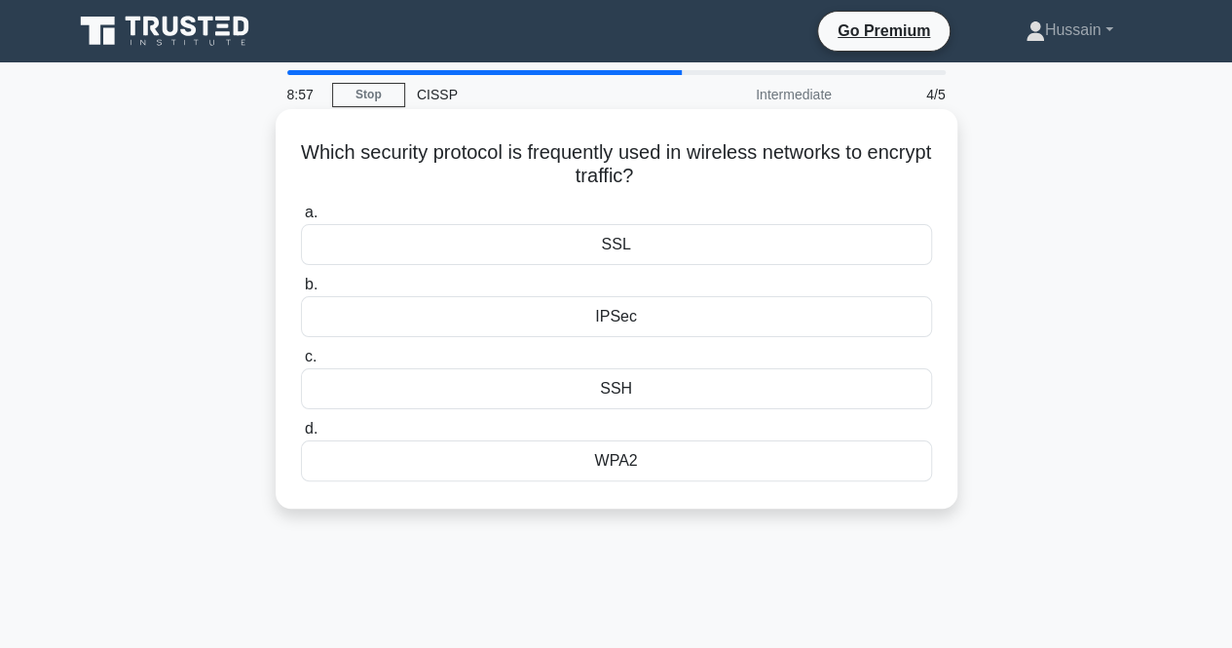
click at [594, 472] on div "WPA2" at bounding box center [616, 460] width 631 height 41
click at [301, 435] on input "d. WPA2" at bounding box center [301, 429] width 0 height 13
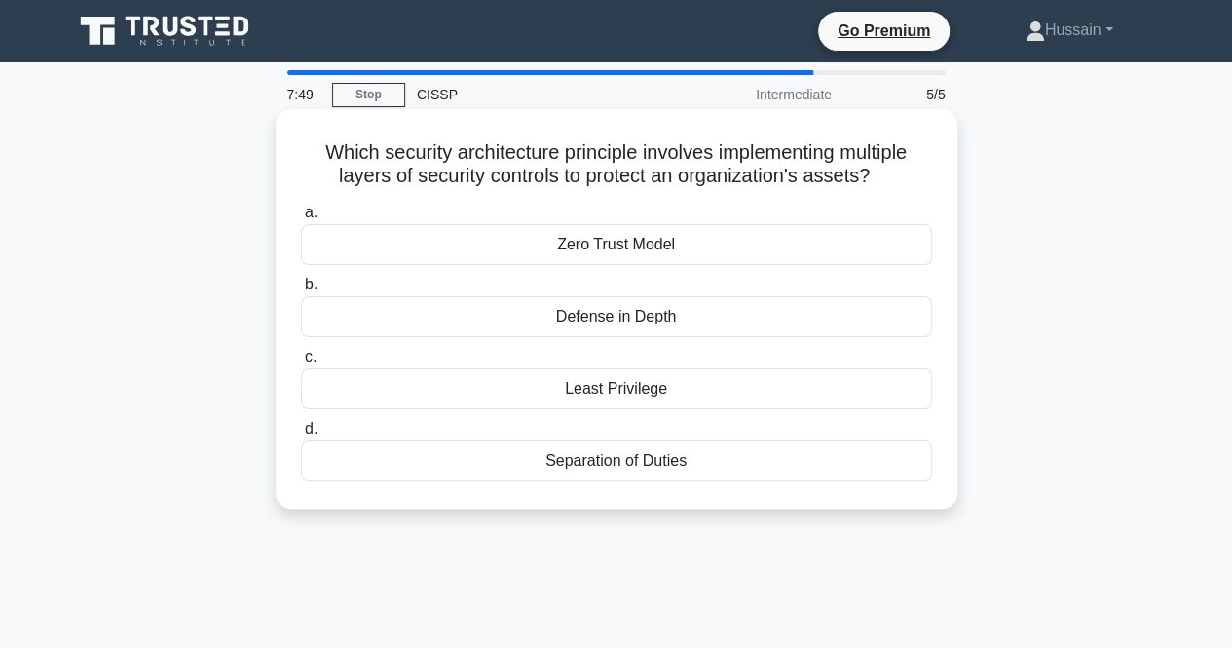
click at [520, 395] on div "Least Privilege" at bounding box center [616, 388] width 631 height 41
click at [301, 363] on input "c. Least Privilege" at bounding box center [301, 357] width 0 height 13
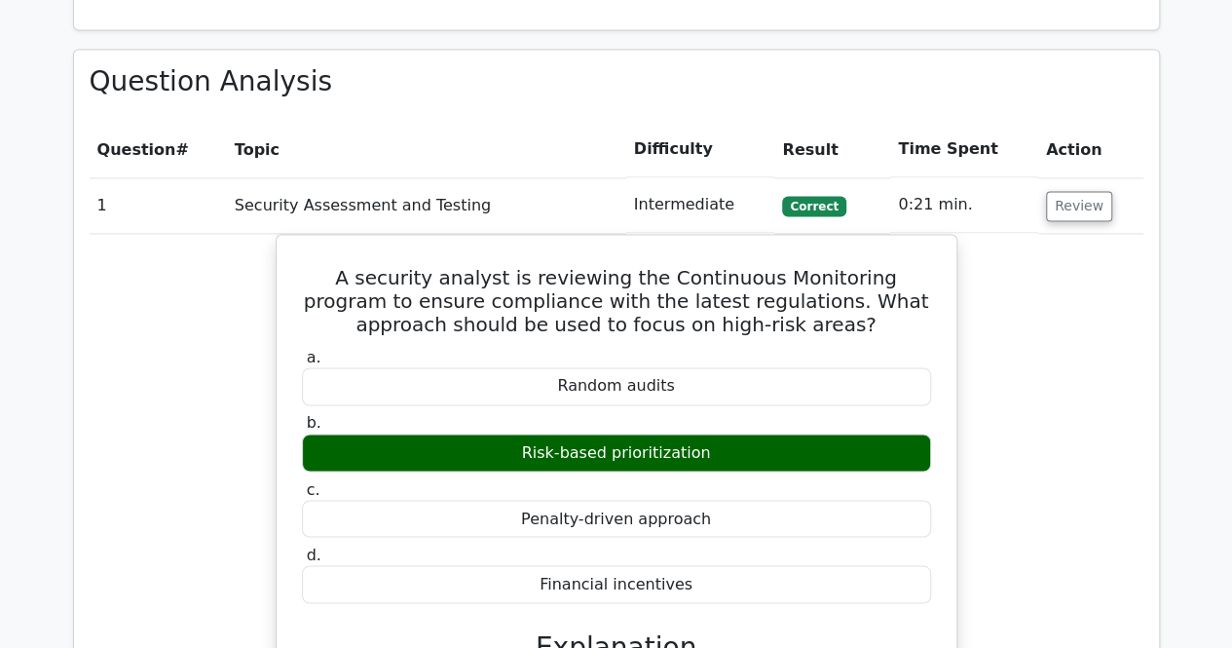
scroll to position [1558, 0]
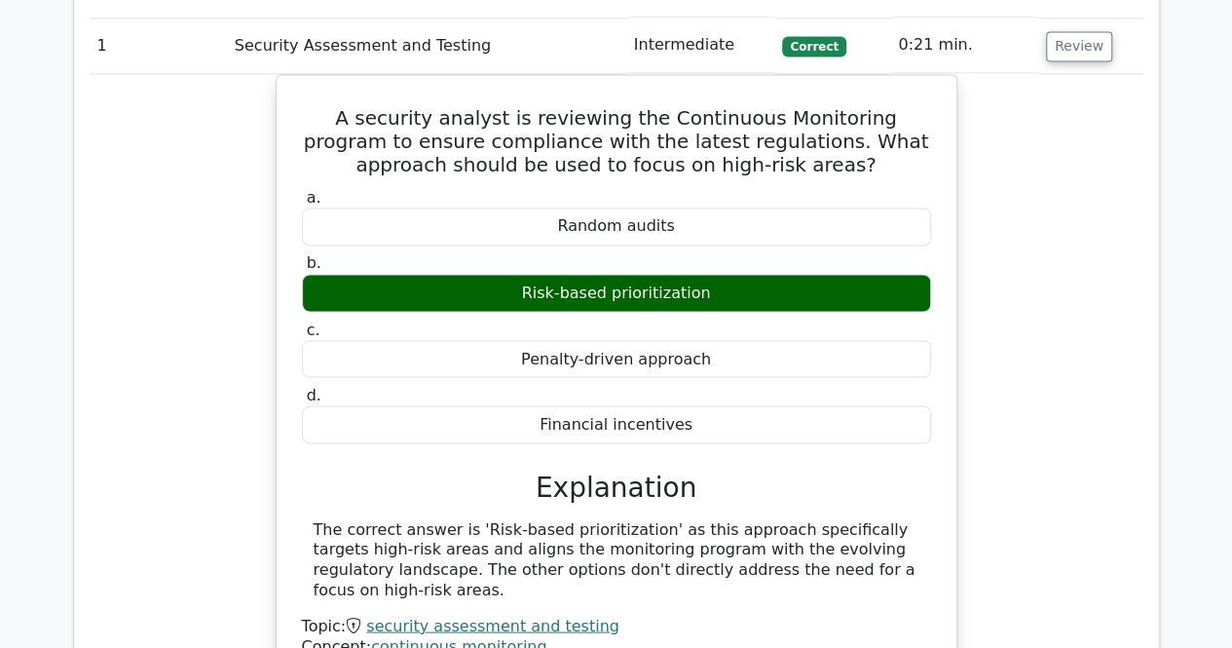
drag, startPoint x: 663, startPoint y: 278, endPoint x: 160, endPoint y: 447, distance: 531.3
click at [161, 449] on div "A security analyst is reviewing the Continuous Monitoring program to ensure com…" at bounding box center [617, 389] width 1054 height 630
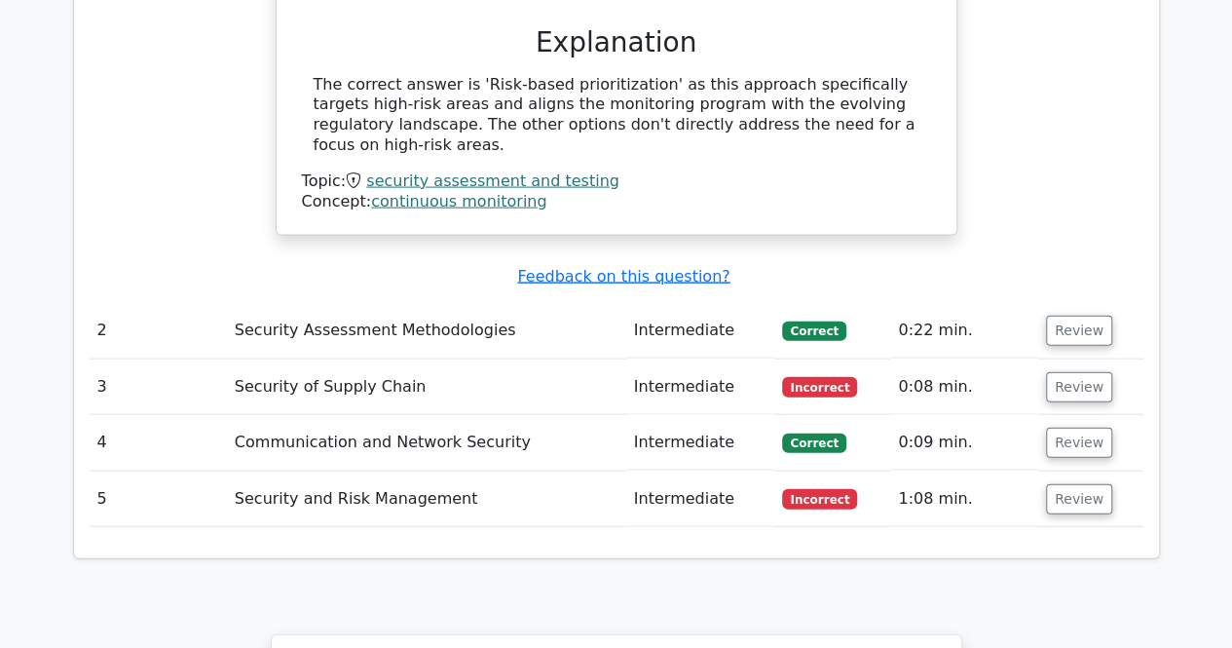
scroll to position [2045, 0]
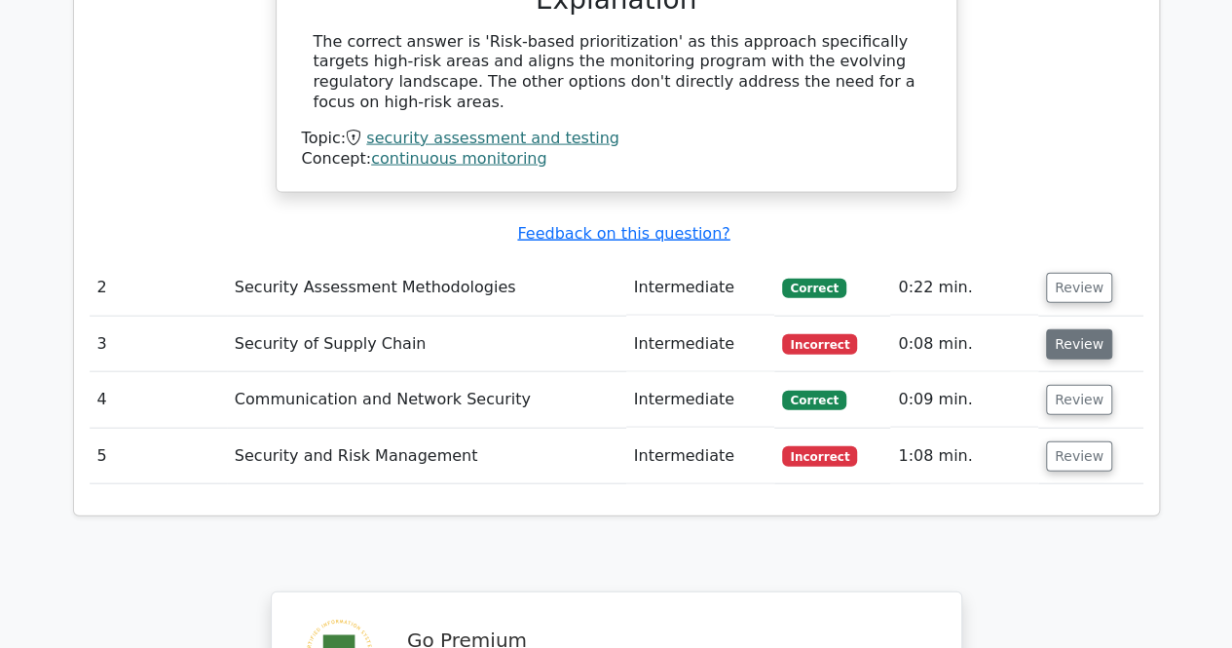
click at [1096, 329] on button "Review" at bounding box center [1079, 344] width 66 height 30
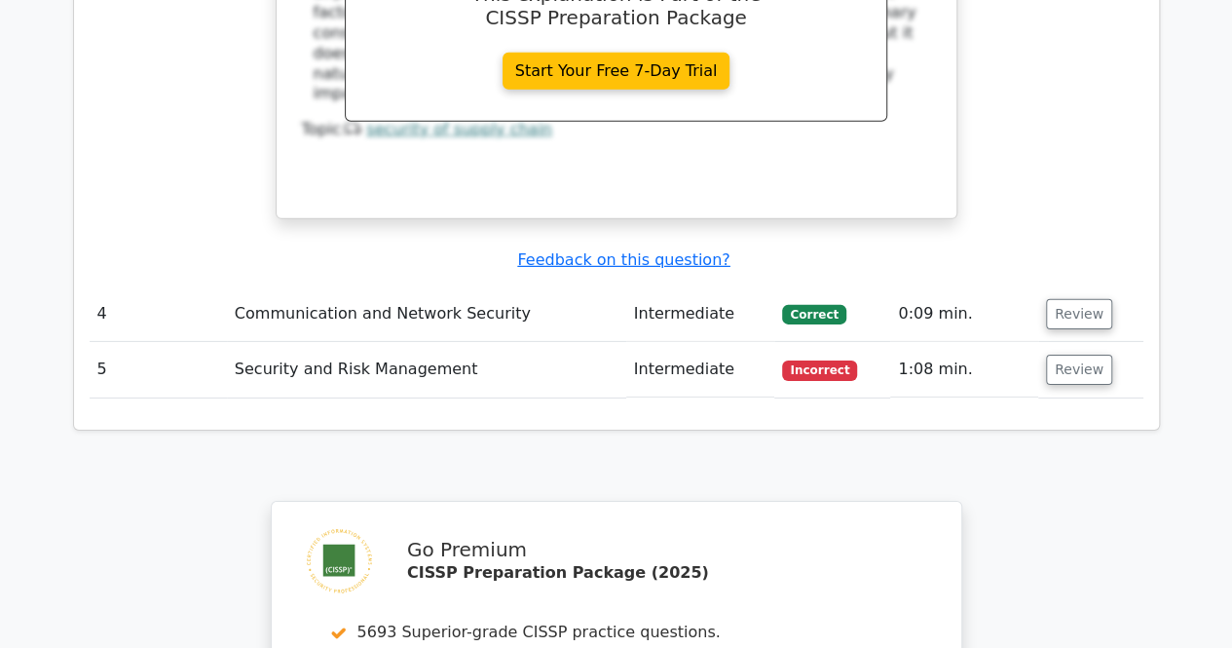
scroll to position [3311, 0]
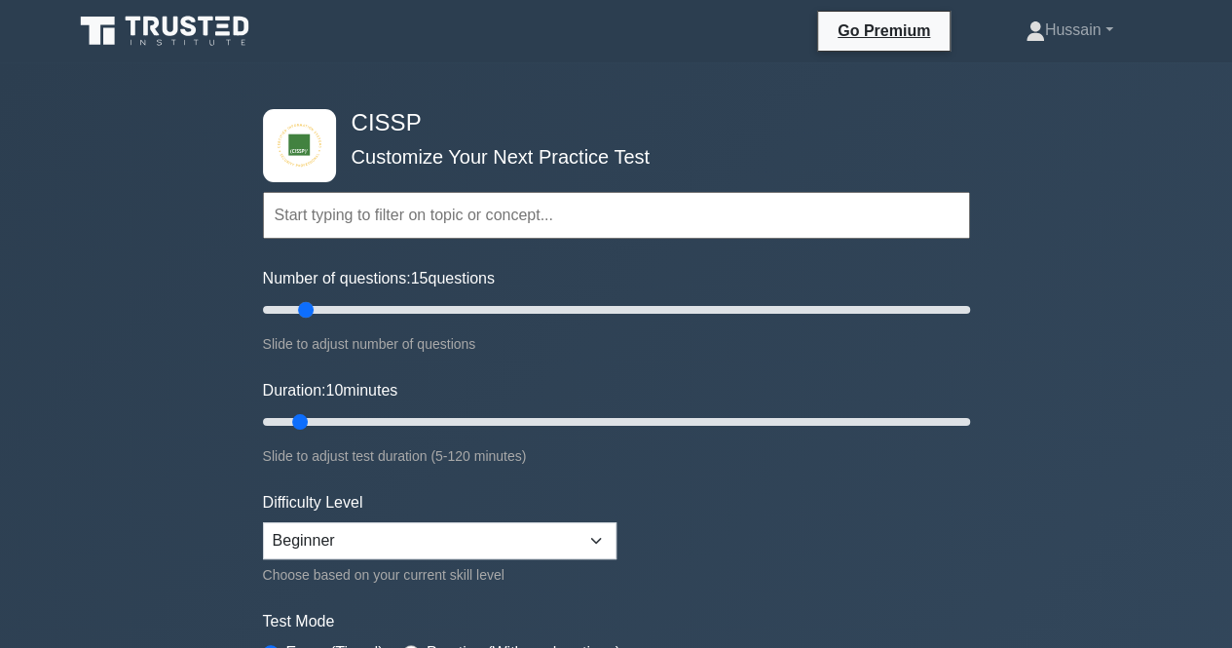
type input "10"
click at [295, 317] on input "Number of questions: 10 questions" at bounding box center [616, 309] width 707 height 23
click at [219, 275] on div "CISSP Customize Your Next Practice Test Topics Security and Risk Management Ass…" at bounding box center [616, 656] width 1232 height 1188
click at [299, 522] on select "Beginner Intermediate Expert" at bounding box center [440, 540] width 354 height 37
select select "expert"
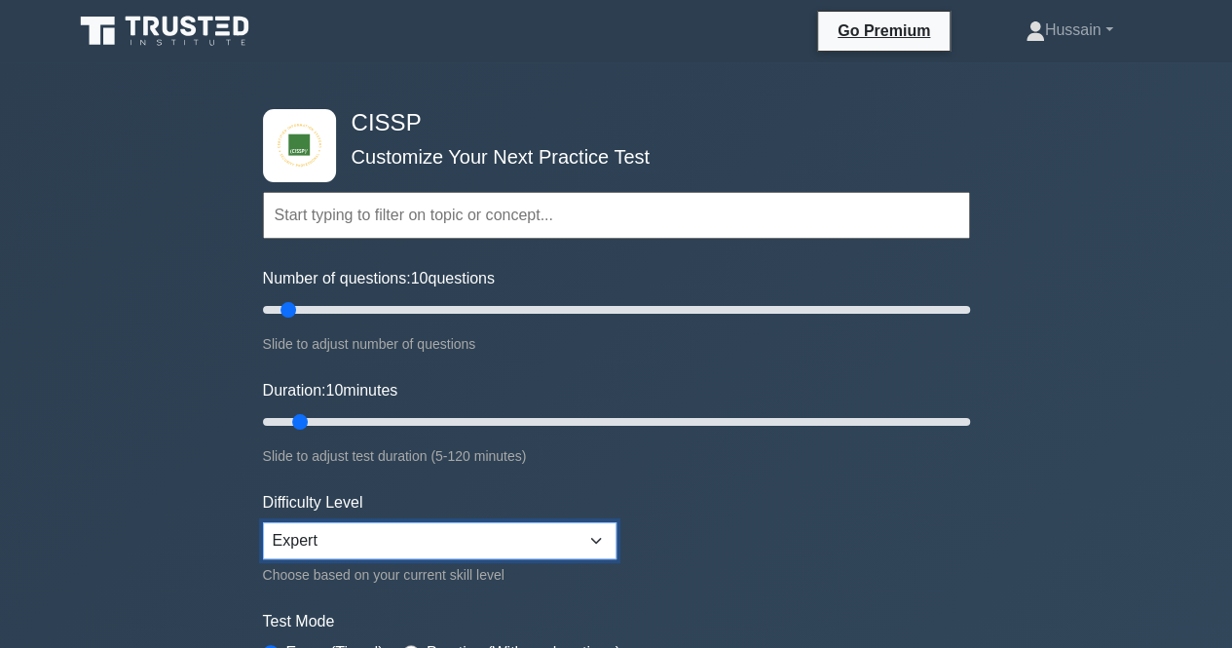
click at [263, 522] on select "Beginner Intermediate Expert" at bounding box center [440, 540] width 354 height 37
click at [222, 355] on div "CISSP Customize Your Next Practice Test Topics Security and Risk Management Ass…" at bounding box center [616, 656] width 1232 height 1188
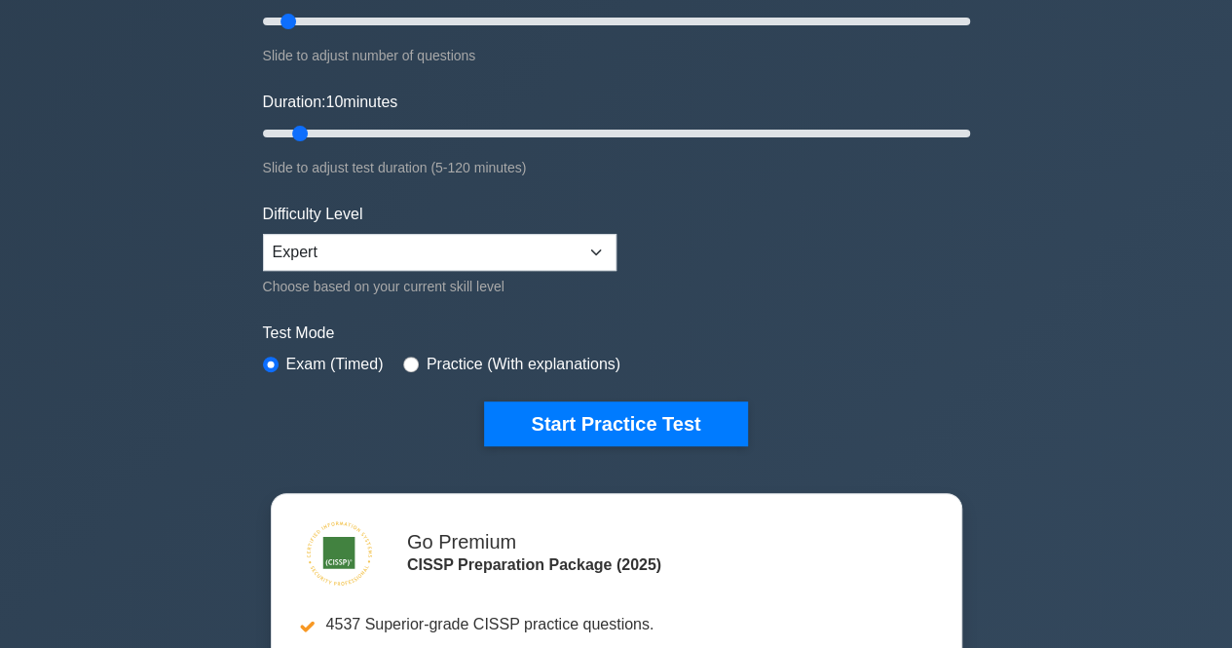
scroll to position [292, 0]
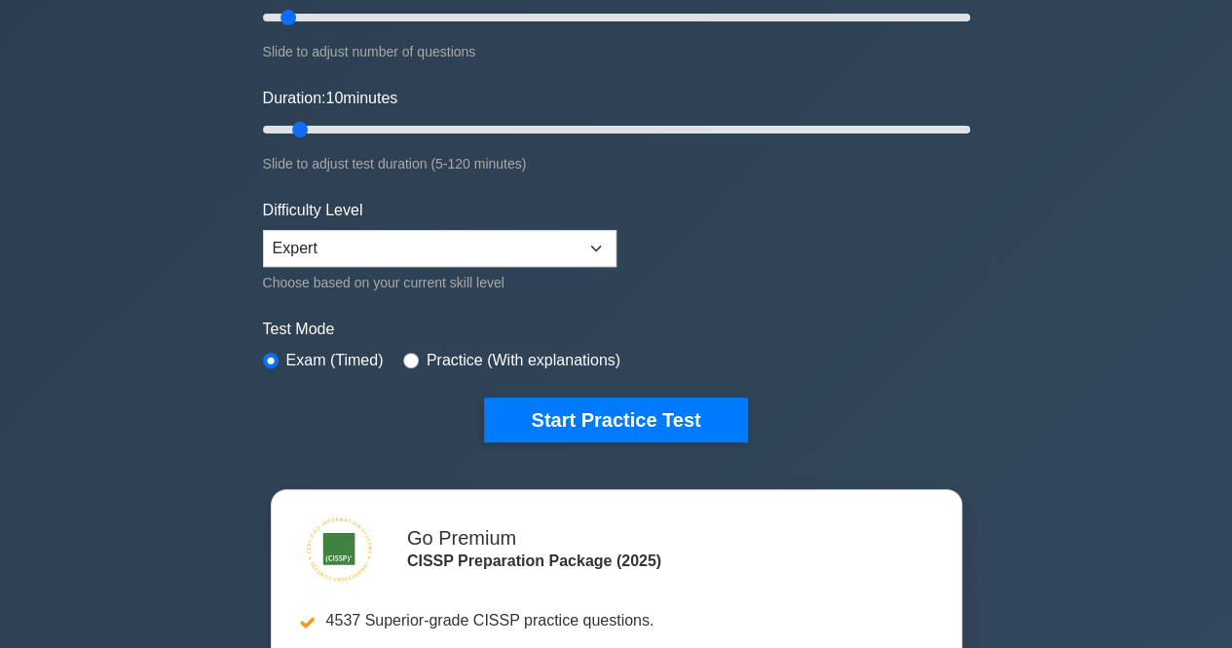
click at [195, 274] on div "CISSP Customize Your Next Practice Test Topics Security and Risk Management Ass…" at bounding box center [616, 364] width 1232 height 1188
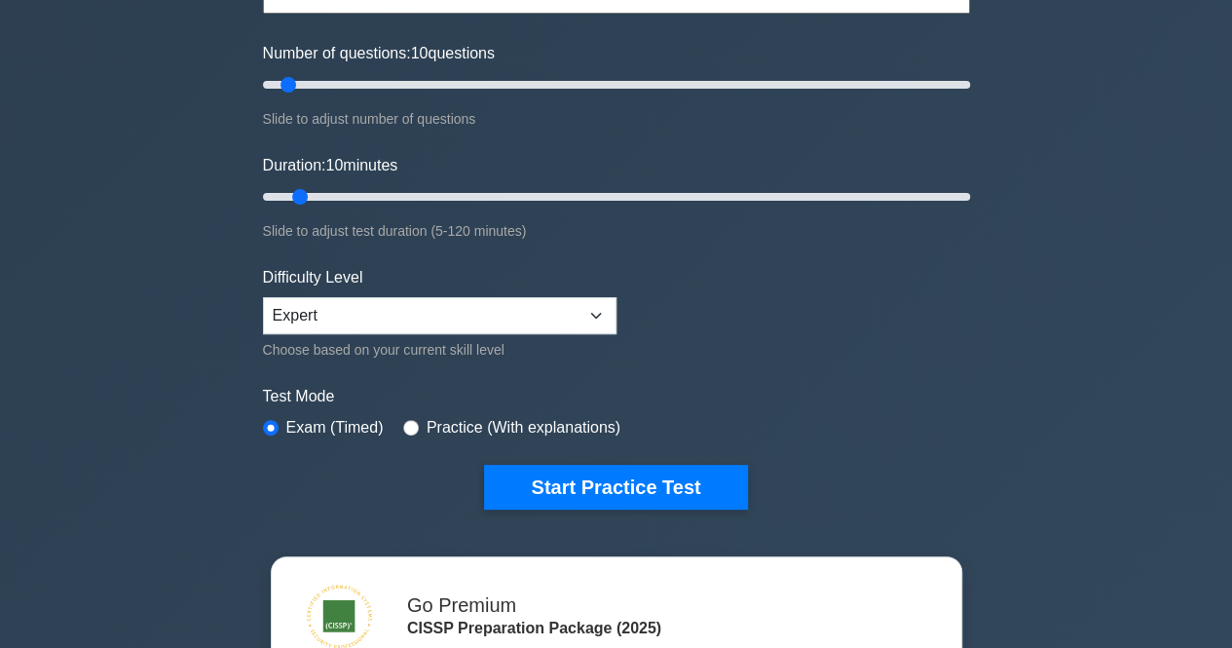
scroll to position [195, 0]
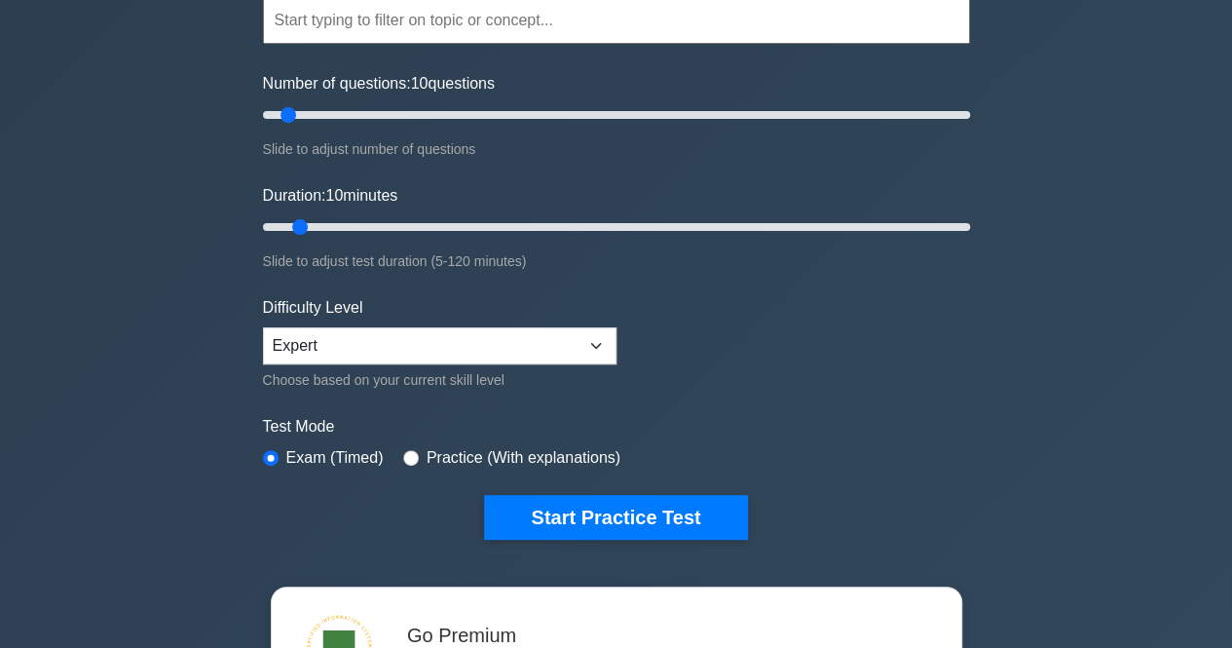
click at [193, 274] on div "CISSP Customize Your Next Practice Test Topics Security and Risk Management Ass…" at bounding box center [616, 462] width 1232 height 1188
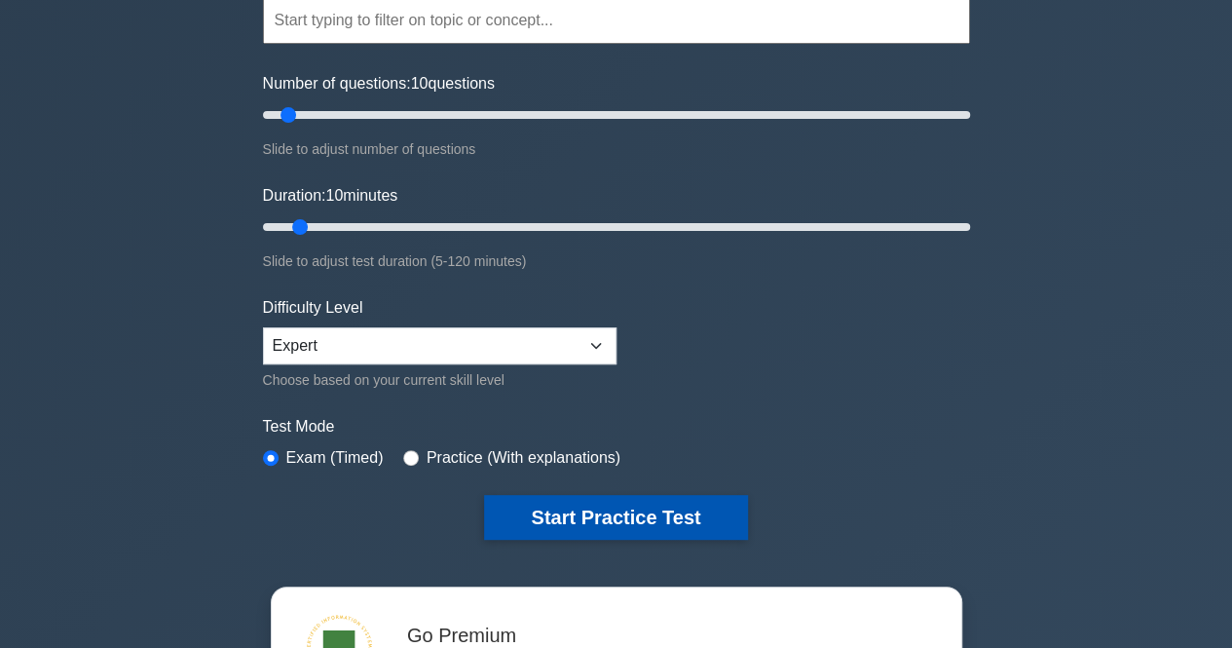
click at [605, 515] on button "Start Practice Test" at bounding box center [615, 517] width 263 height 45
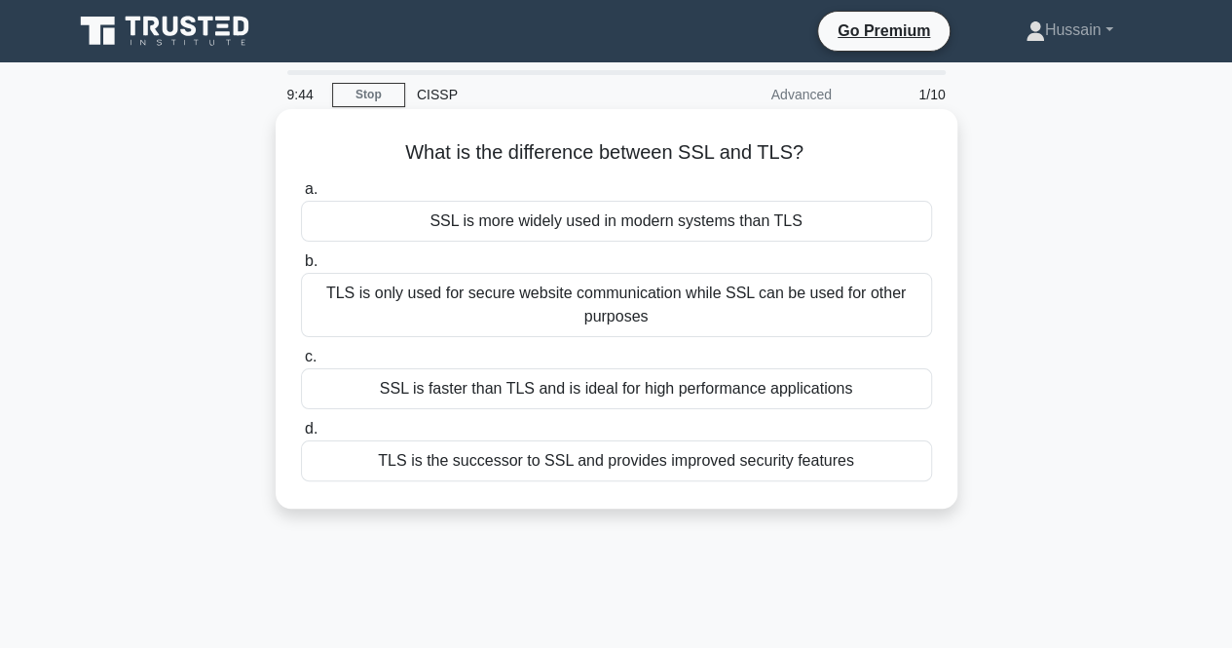
click at [806, 392] on div "SSL is faster than TLS and is ideal for high performance applications" at bounding box center [616, 388] width 631 height 41
click at [301, 363] on input "c. SSL is faster than TLS and is ideal for high performance applications" at bounding box center [301, 357] width 0 height 13
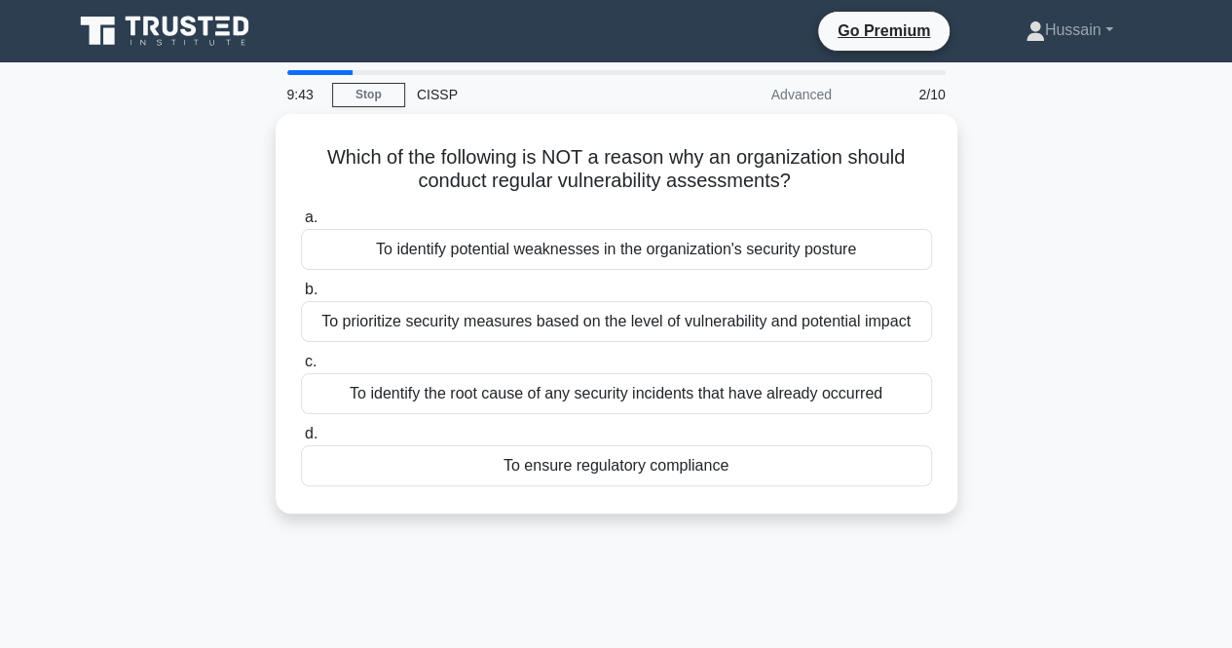
click at [1157, 407] on div "Which of the following is NOT a reason why an organization should conduct regul…" at bounding box center [616, 325] width 1110 height 423
click at [1083, 307] on div "Which of the following is NOT a reason why an organization should conduct regul…" at bounding box center [616, 325] width 1110 height 423
click at [1073, 287] on div "Which of the following is NOT a reason why an organization should conduct regul…" at bounding box center [616, 325] width 1110 height 423
click at [1073, 370] on div "Which of the following is NOT a reason why an organization should conduct regul…" at bounding box center [616, 325] width 1110 height 423
click at [1021, 252] on div "Which of the following is NOT a reason why an organization should conduct regul…" at bounding box center [616, 325] width 1110 height 423
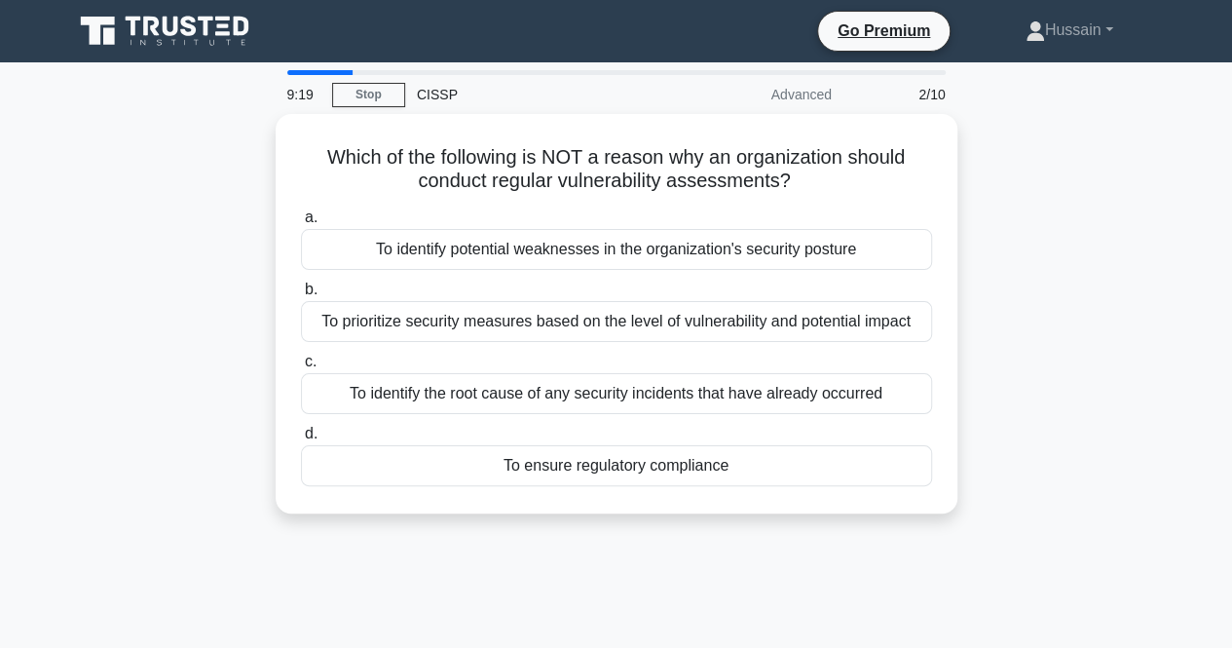
click at [1015, 291] on div "Which of the following is NOT a reason why an organization should conduct regul…" at bounding box center [616, 325] width 1110 height 423
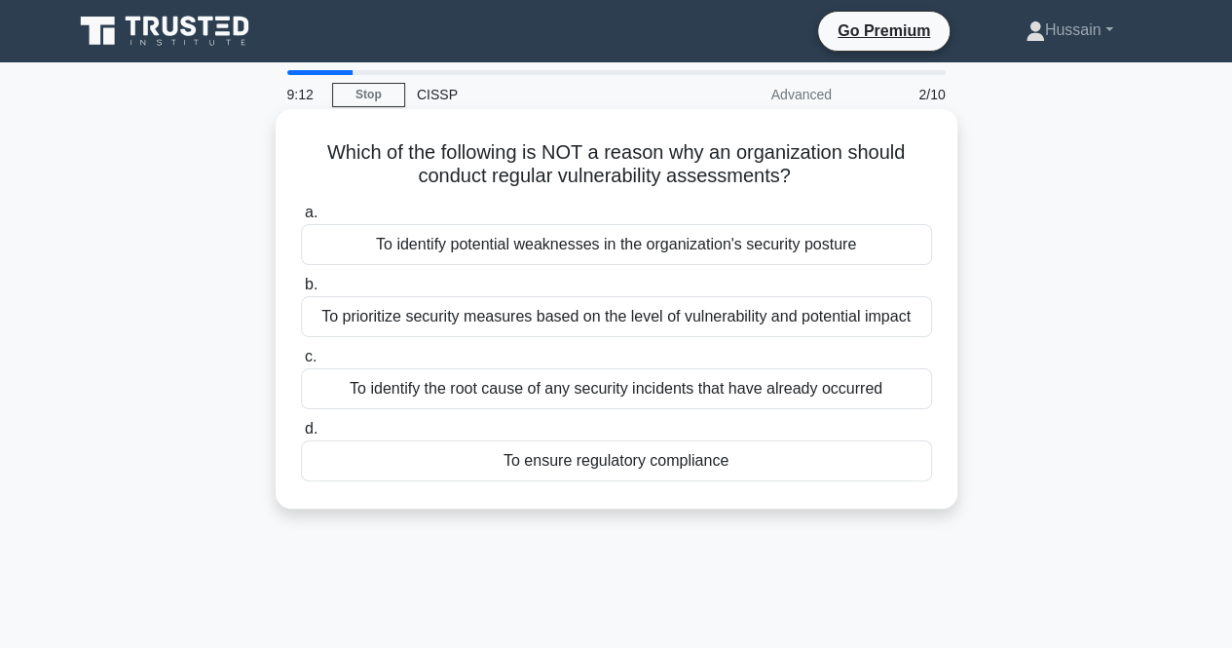
click at [894, 391] on div "To identify the root cause of any security incidents that have already occurred" at bounding box center [616, 388] width 631 height 41
click at [301, 363] on input "c. To identify the root cause of any security incidents that have already occur…" at bounding box center [301, 357] width 0 height 13
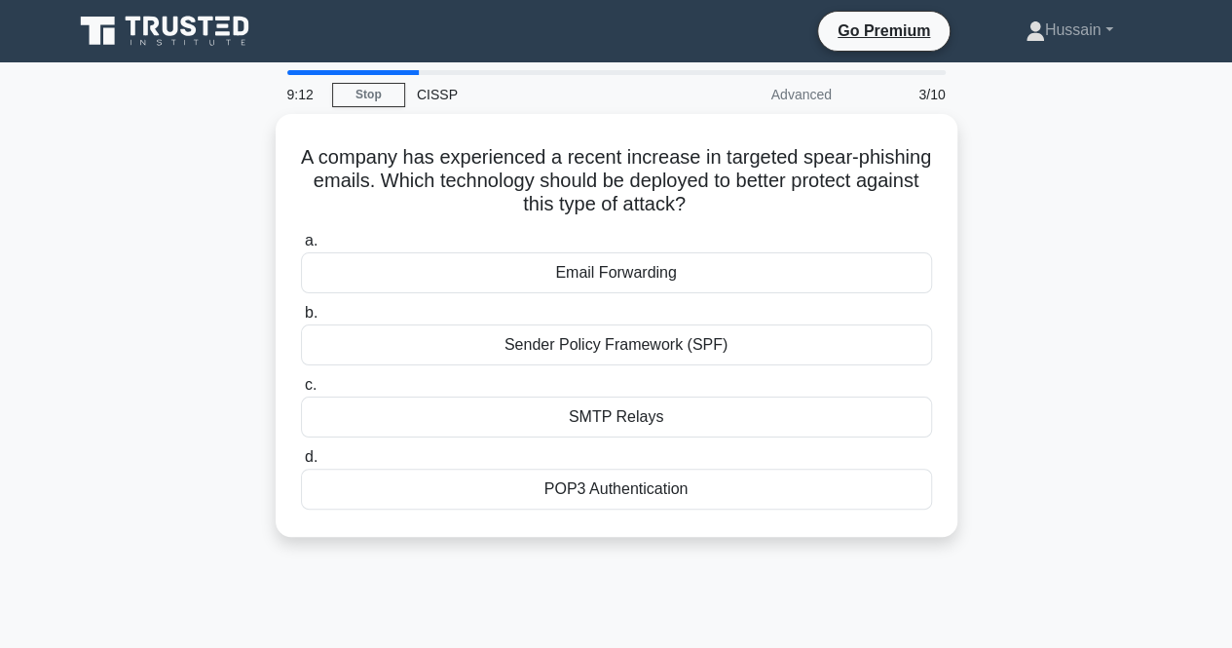
click at [1204, 327] on main "9:12 Stop CISSP Advanced 3/10 A company has experienced a recent increase in ta…" at bounding box center [616, 556] width 1232 height 989
click at [1175, 329] on main "9:11 Stop CISSP Advanced 3/10 A company has experienced a recent increase in ta…" at bounding box center [616, 556] width 1232 height 989
click at [1171, 359] on main "9:04 Stop CISSP Advanced 3/10 A company has experienced a recent increase in ta…" at bounding box center [616, 556] width 1232 height 989
click at [1171, 359] on main "9:02 Stop CISSP Advanced 3/10 A company has experienced a recent increase in ta…" at bounding box center [616, 556] width 1232 height 989
click at [1171, 359] on main "8:59 Stop CISSP Advanced 3/10 A company has experienced a recent increase in ta…" at bounding box center [616, 556] width 1232 height 989
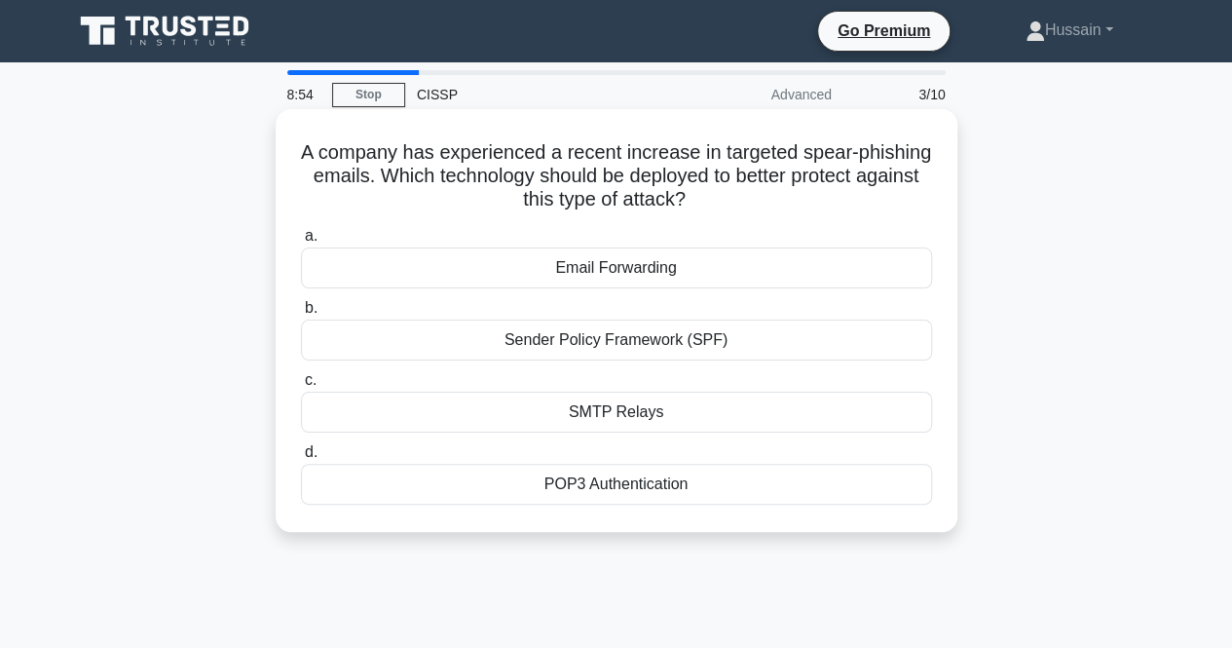
click at [745, 476] on div "POP3 Authentication" at bounding box center [616, 484] width 631 height 41
click at [301, 459] on input "d. POP3 Authentication" at bounding box center [301, 452] width 0 height 13
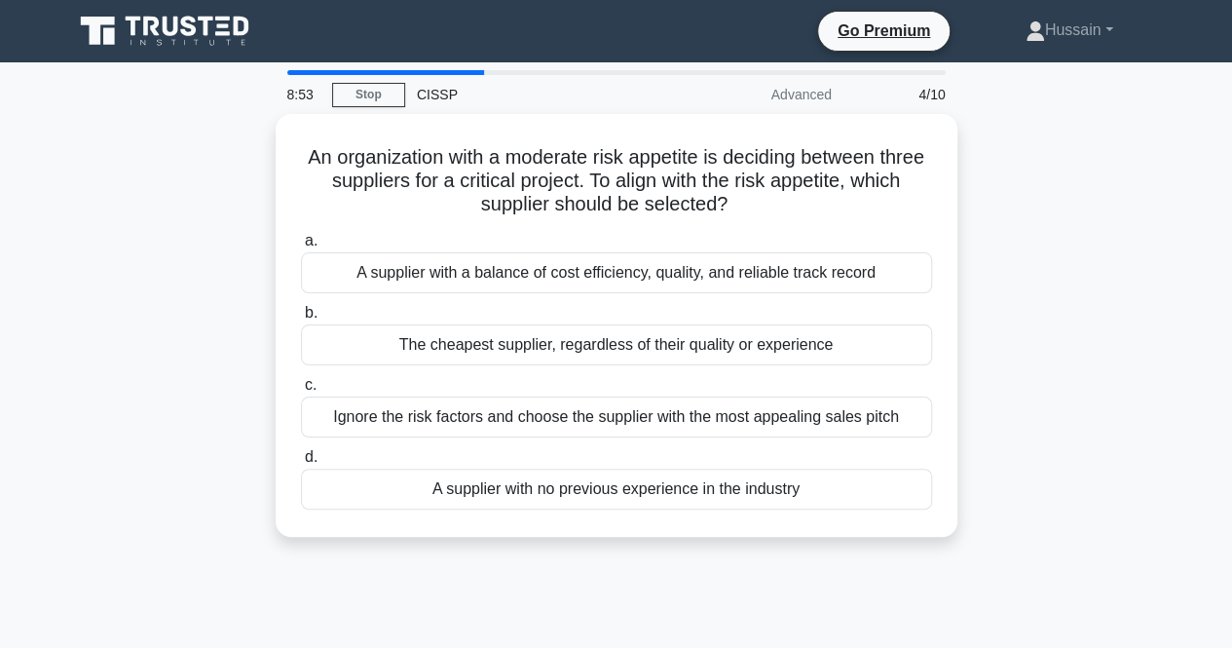
click at [1077, 317] on div "An organization with a moderate risk appetite is deciding between three supplie…" at bounding box center [616, 337] width 1110 height 446
click at [1063, 324] on div "An organization with a moderate risk appetite is deciding between three supplie…" at bounding box center [616, 337] width 1110 height 446
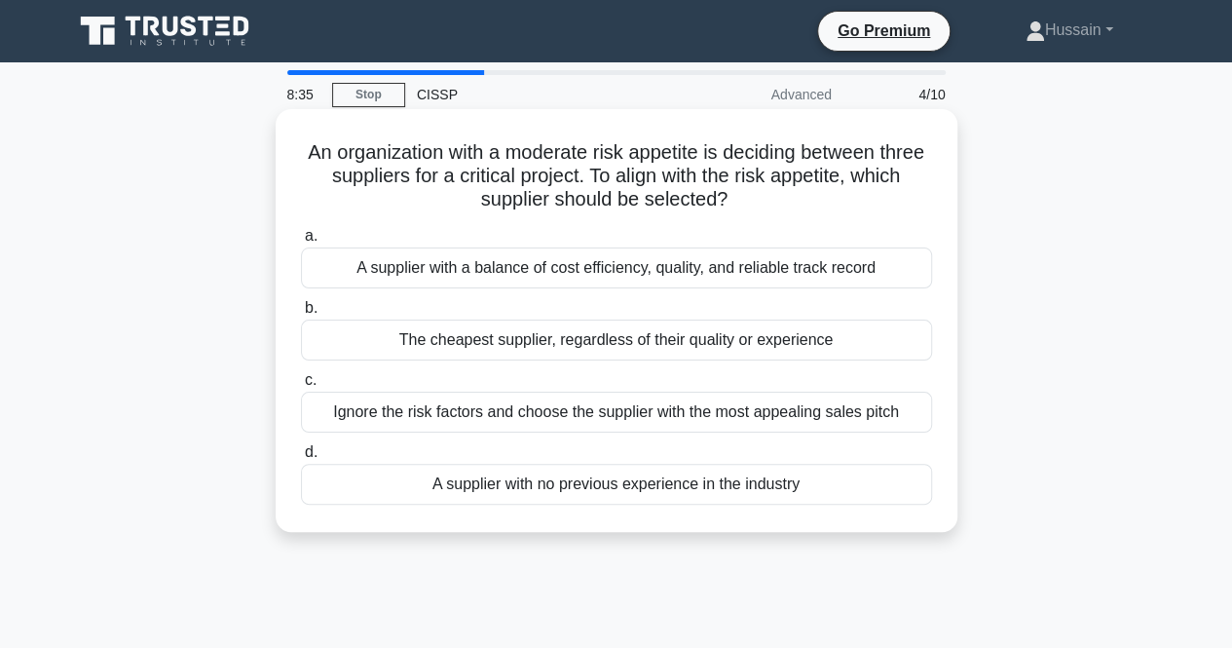
click at [888, 274] on div "A supplier with a balance of cost efficiency, quality, and reliable track record" at bounding box center [616, 267] width 631 height 41
click at [301, 243] on input "a. A supplier with a balance of cost efficiency, quality, and reliable track re…" at bounding box center [301, 236] width 0 height 13
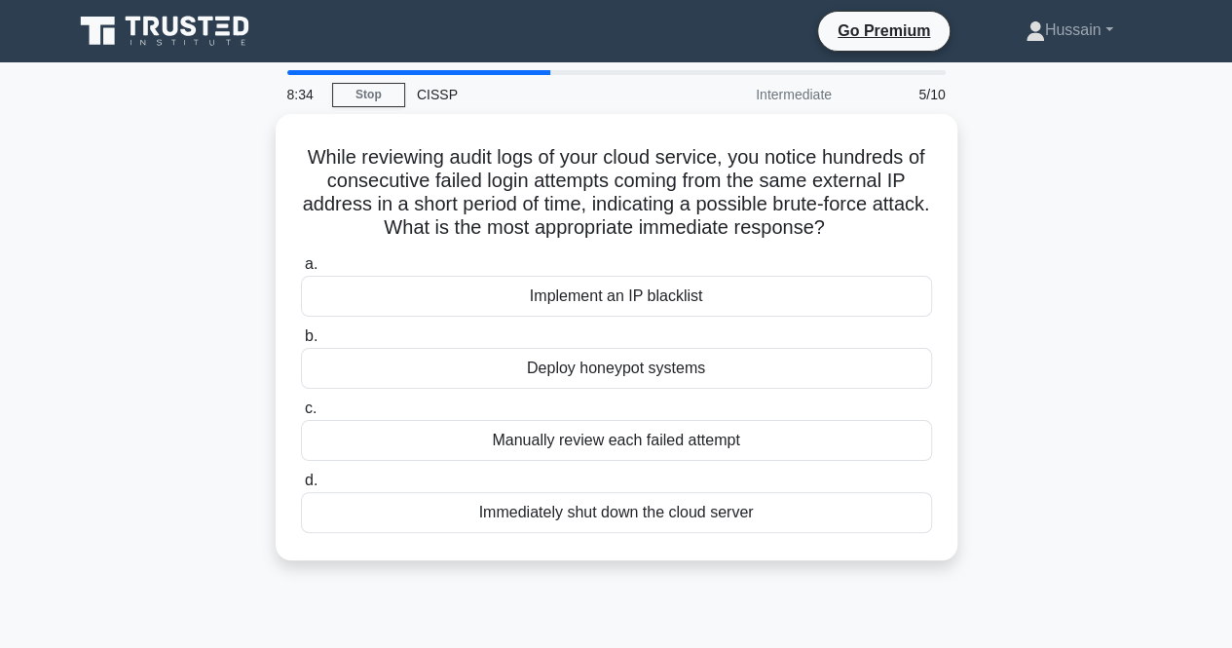
click at [1058, 332] on div "While reviewing audit logs of your cloud service, you notice hundreds of consec…" at bounding box center [616, 348] width 1110 height 469
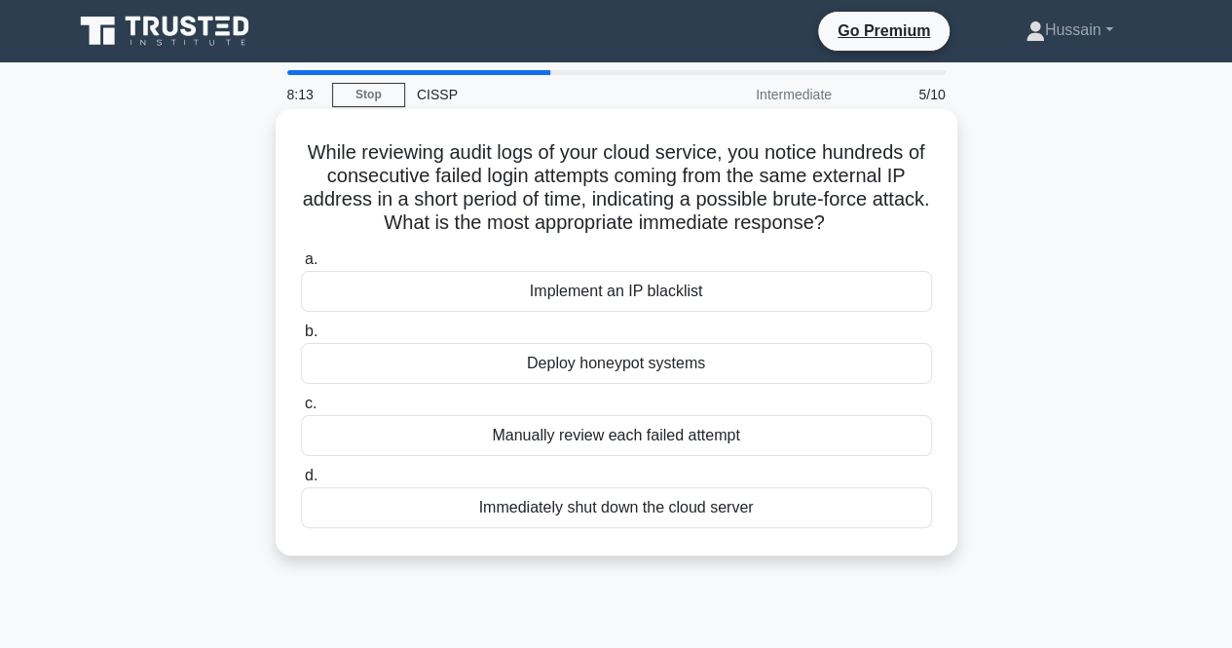
click at [785, 305] on div "Implement an IP blacklist" at bounding box center [616, 291] width 631 height 41
click at [301, 266] on input "a. Implement an IP blacklist" at bounding box center [301, 259] width 0 height 13
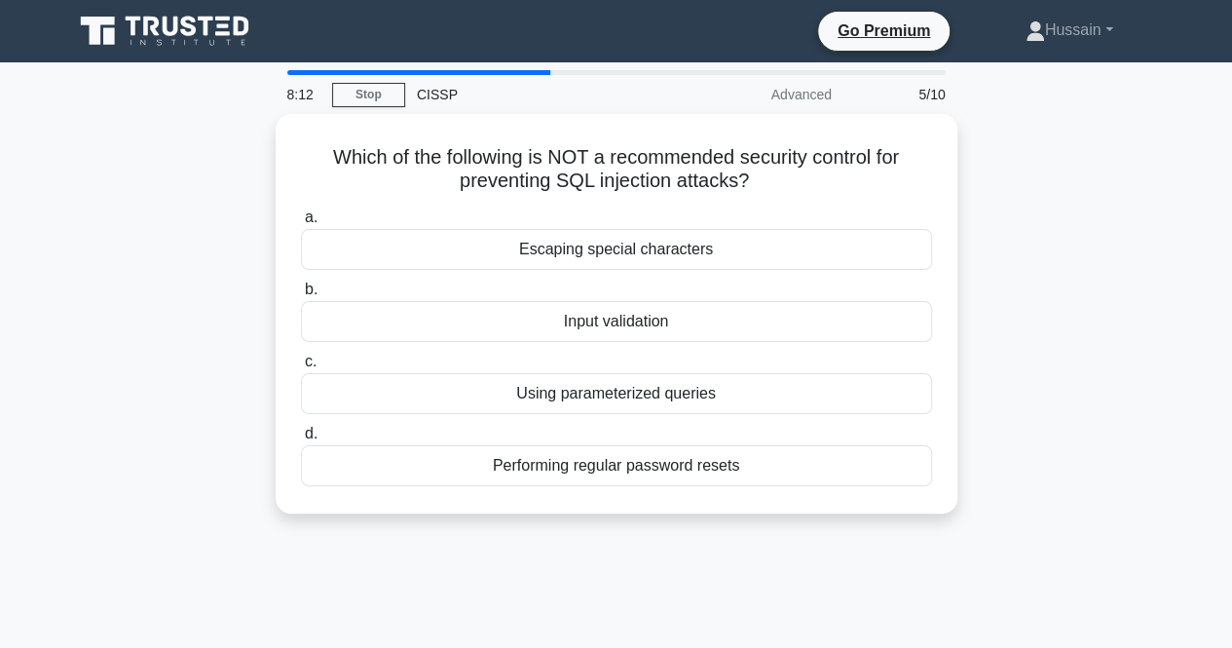
click at [1048, 320] on div "Which of the following is NOT a recommended security control for preventing SQL…" at bounding box center [616, 325] width 1110 height 423
click at [1040, 311] on div "Which of the following is NOT a recommended security control for preventing SQL…" at bounding box center [616, 325] width 1110 height 423
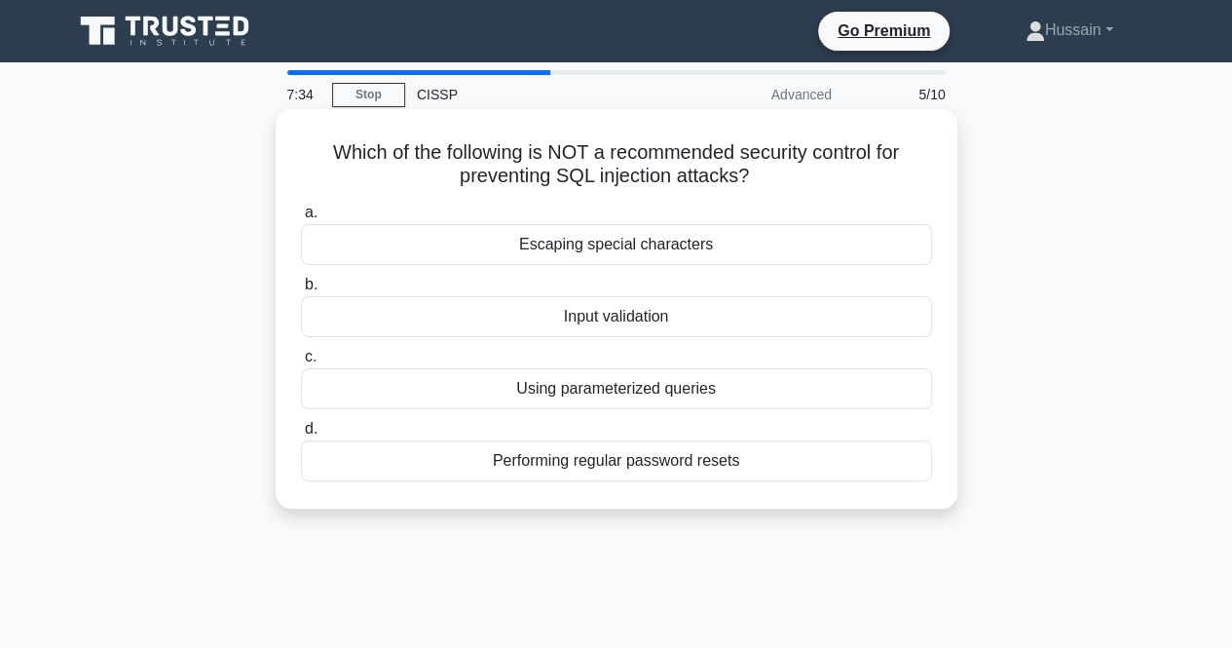
click at [783, 385] on div "Using parameterized queries" at bounding box center [616, 388] width 631 height 41
click at [301, 363] on input "c. Using parameterized queries" at bounding box center [301, 357] width 0 height 13
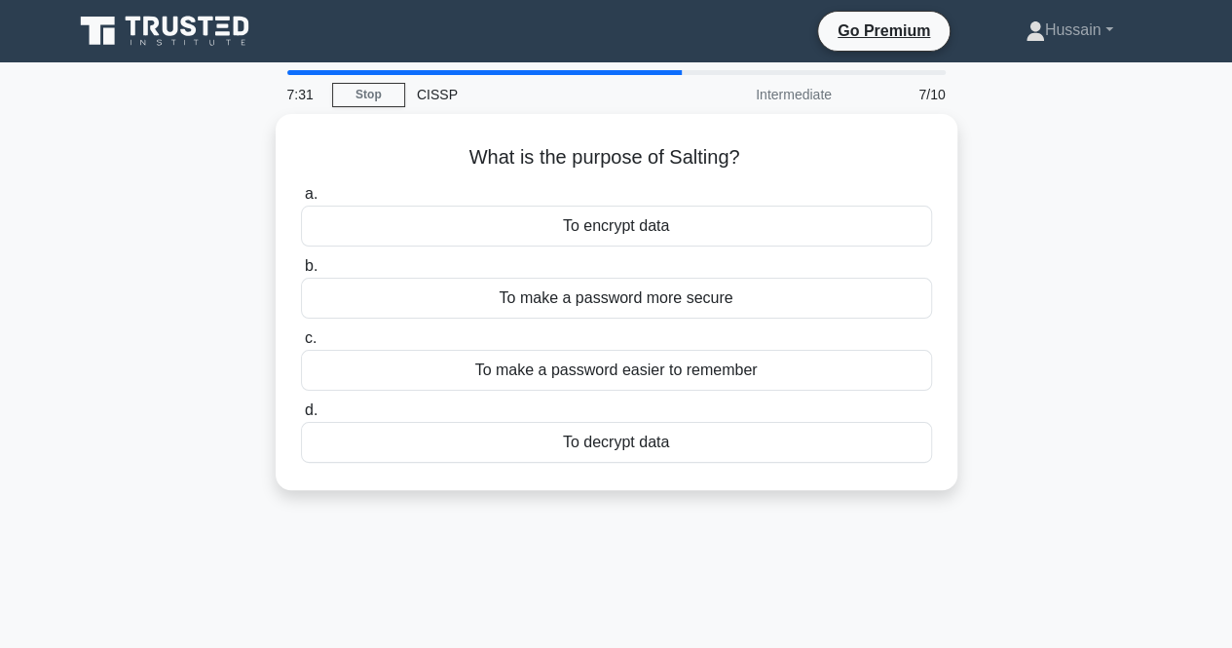
click at [1050, 274] on div "What is the purpose of Salting? .spinner_0XTQ{transform-origin:center;animation…" at bounding box center [616, 313] width 1110 height 399
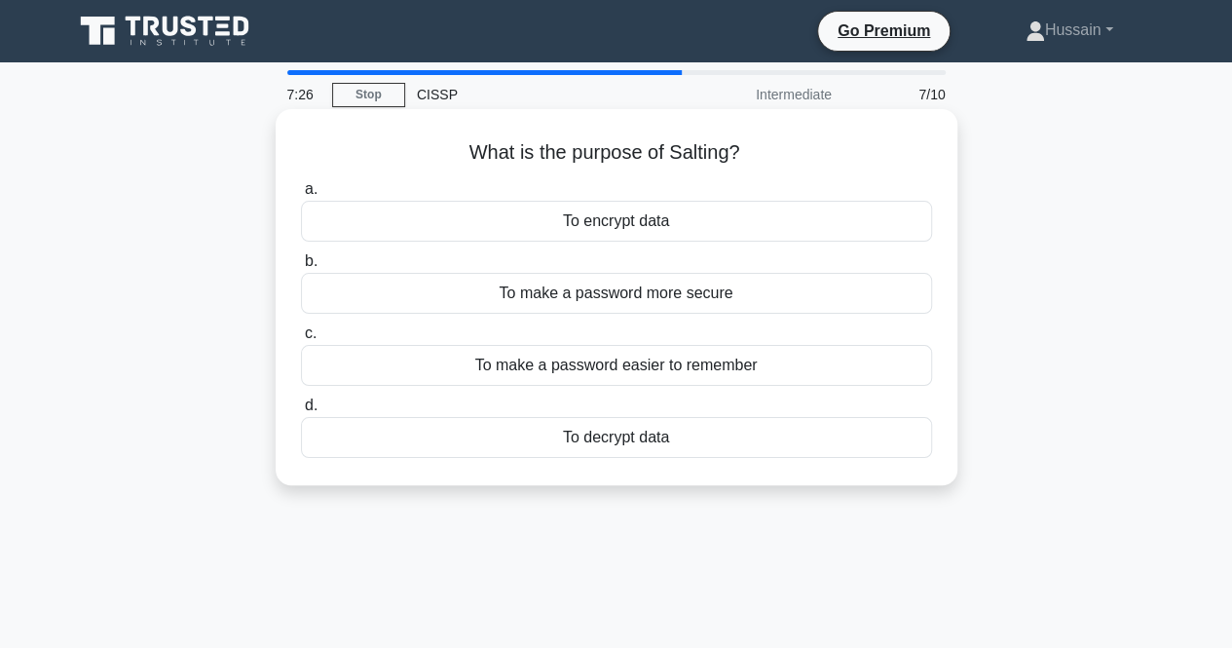
click at [865, 272] on label "b. To make a password more secure" at bounding box center [616, 281] width 631 height 64
click at [301, 268] on input "b. To make a password more secure" at bounding box center [301, 261] width 0 height 13
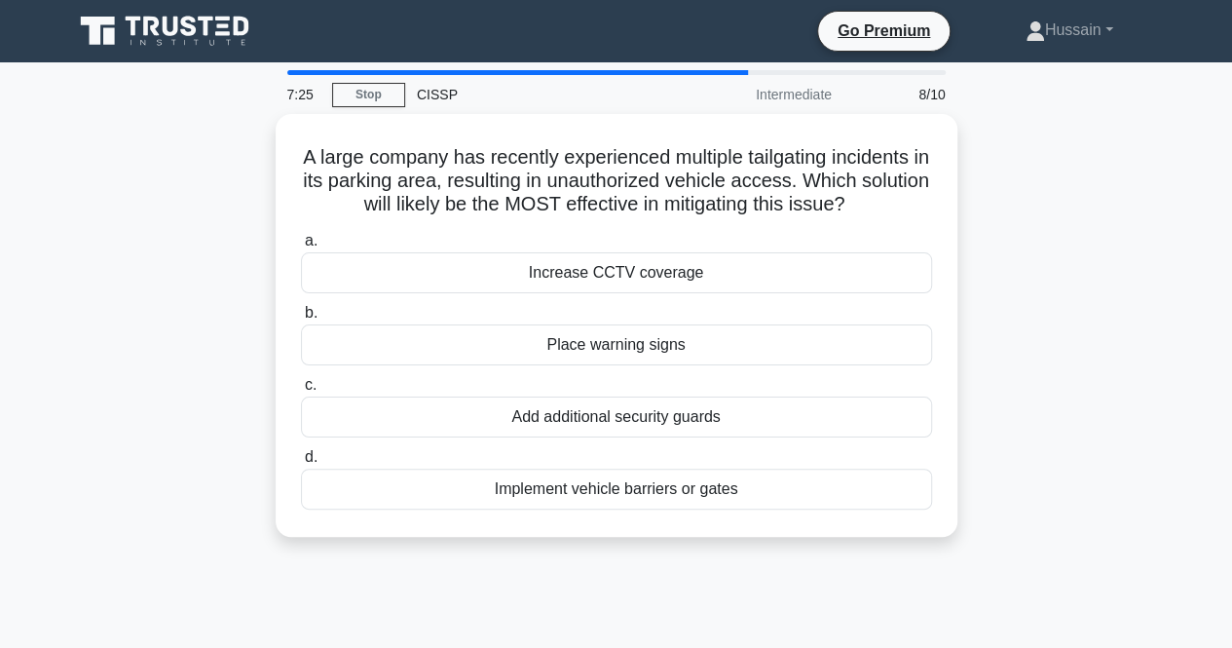
click at [1073, 280] on div "A large company has recently experienced multiple tailgating incidents in its p…" at bounding box center [616, 337] width 1110 height 446
click at [1048, 286] on div "A large company has recently experienced multiple tailgating incidents in its p…" at bounding box center [616, 337] width 1110 height 446
